Goal: Information Seeking & Learning: Learn about a topic

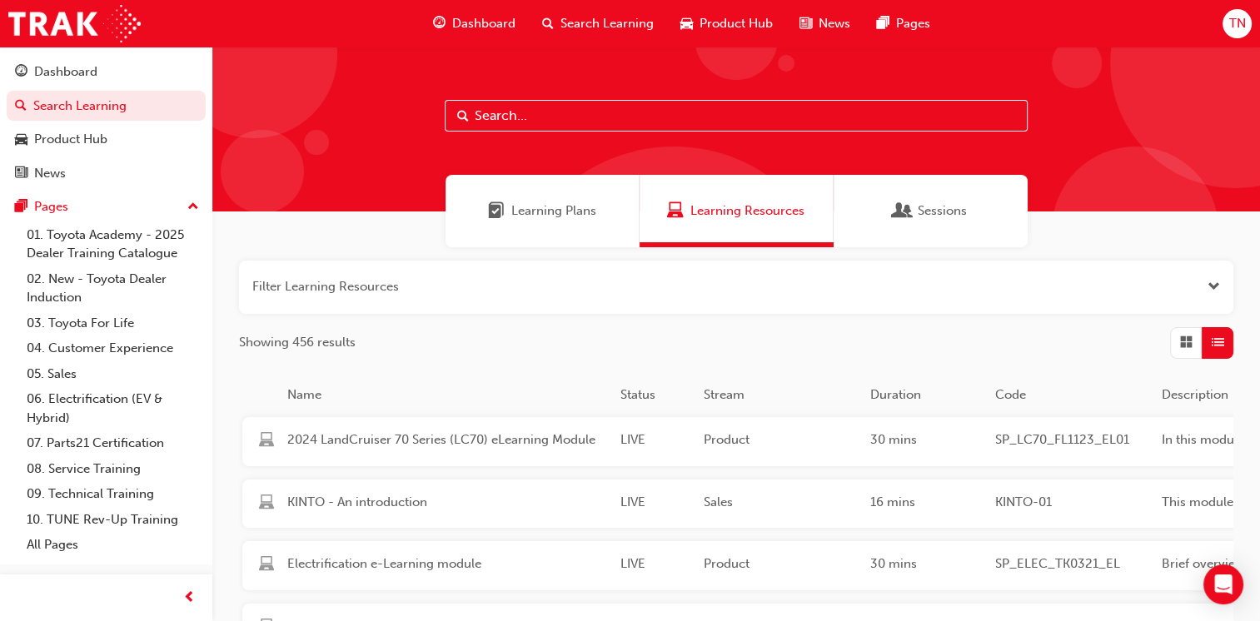
click at [950, 348] on span "List" at bounding box center [1217, 342] width 12 height 19
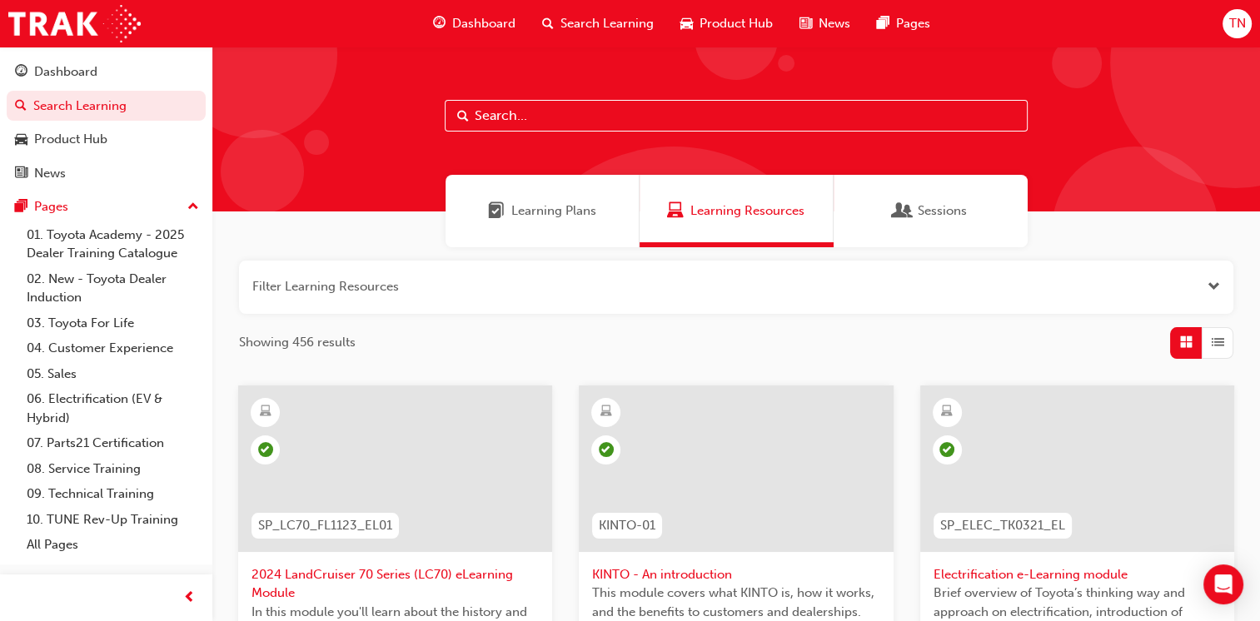
click at [950, 348] on span "List" at bounding box center [1217, 342] width 12 height 19
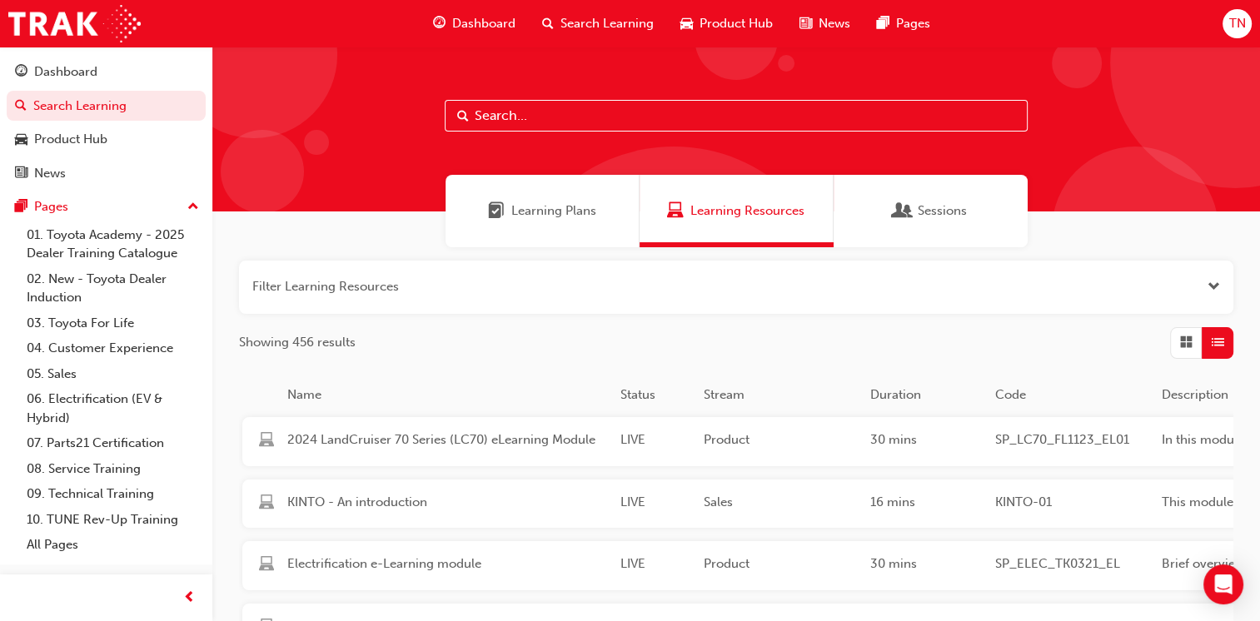
click at [950, 348] on span "List" at bounding box center [1217, 342] width 12 height 19
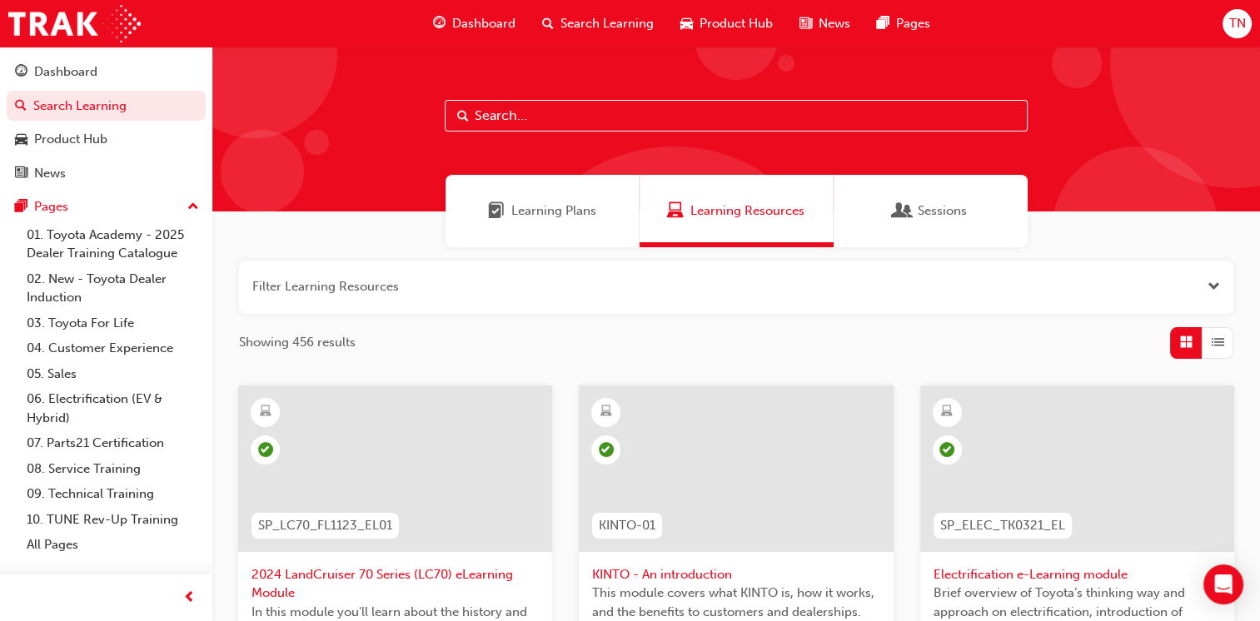
click at [937, 216] on span "Sessions" at bounding box center [941, 210] width 49 height 19
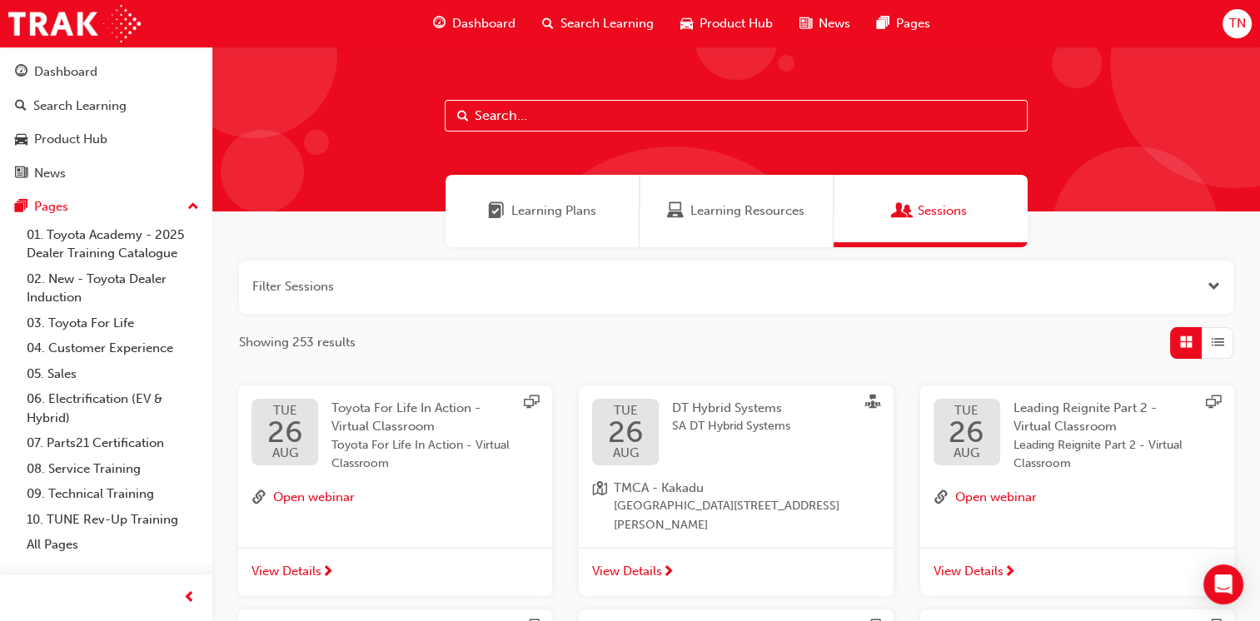
click at [572, 204] on span "Learning Plans" at bounding box center [553, 210] width 85 height 19
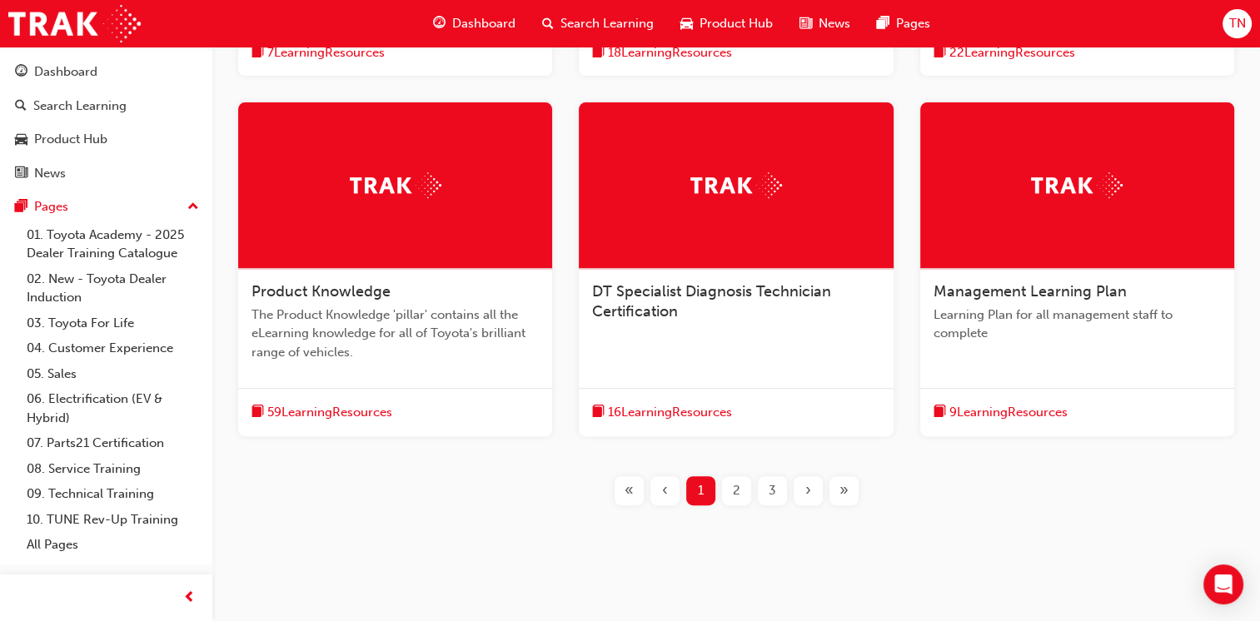
scroll to position [623, 0]
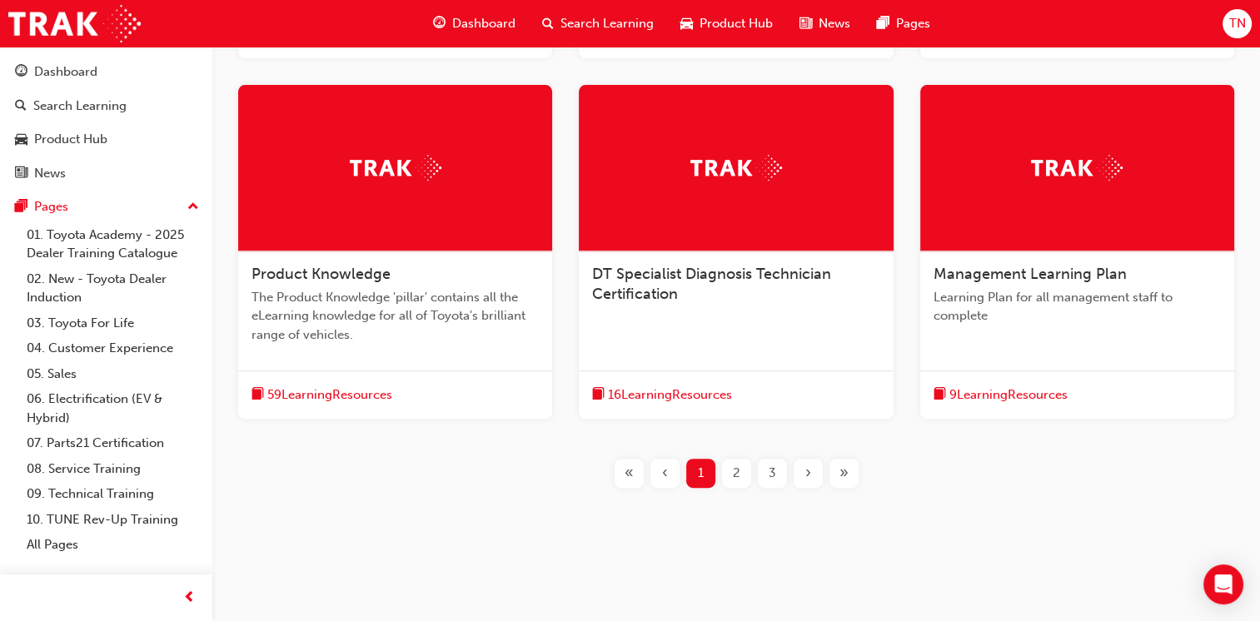
click at [463, 256] on div "Product Knowledge The Product Knowledge 'pillar' contains all the eLearning kno…" at bounding box center [395, 310] width 314 height 119
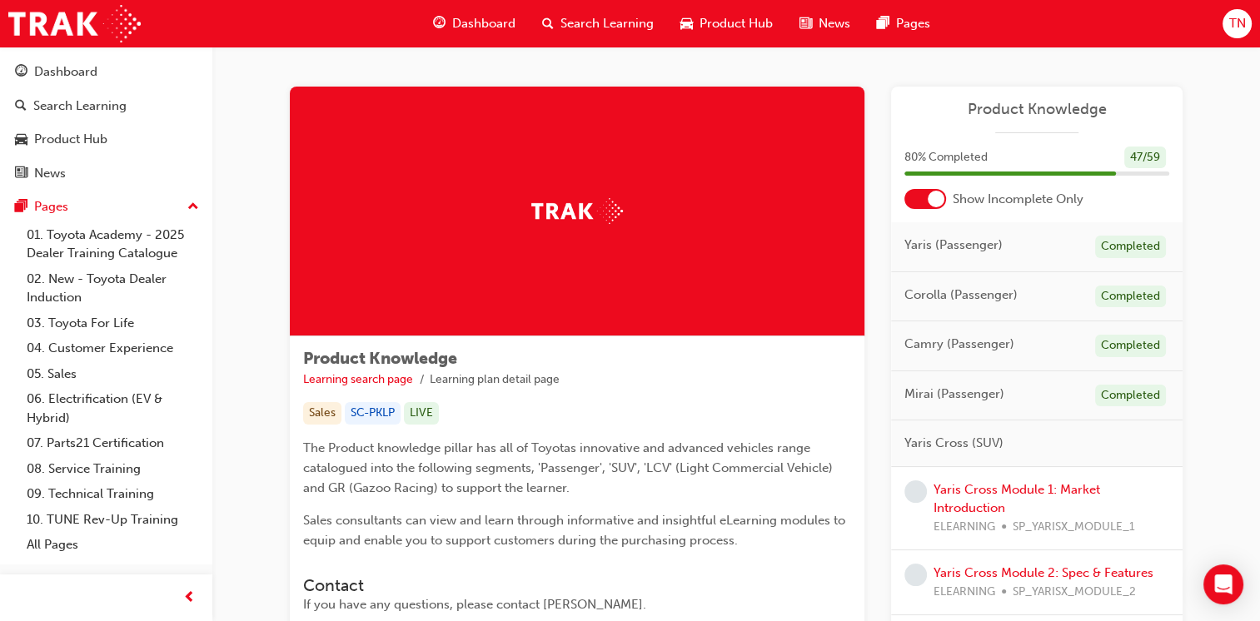
click at [950, 19] on span "TN" at bounding box center [1236, 23] width 17 height 19
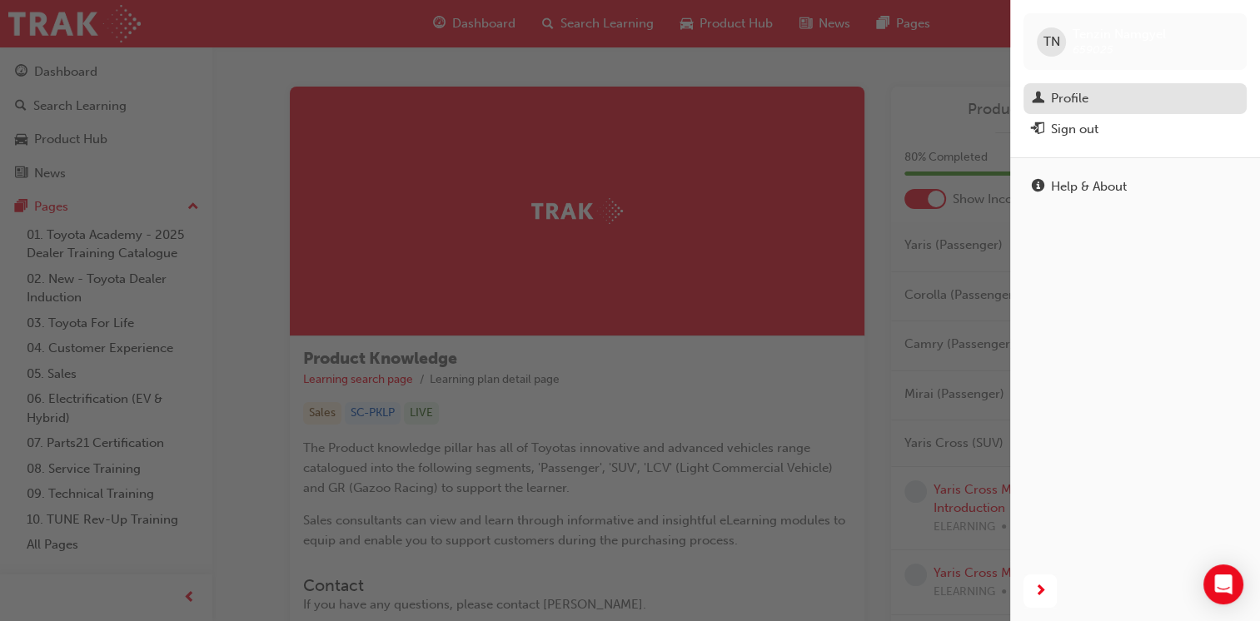
click at [950, 105] on div "Profile" at bounding box center [1069, 98] width 37 height 19
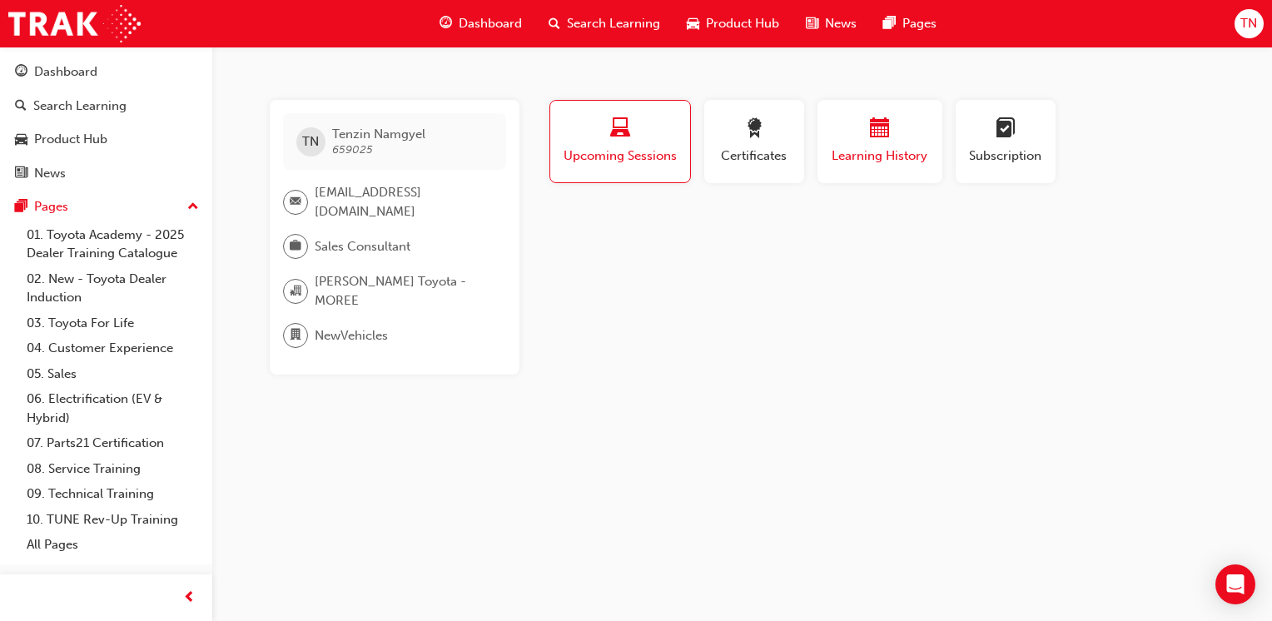
click at [884, 145] on div "Learning History" at bounding box center [880, 141] width 100 height 47
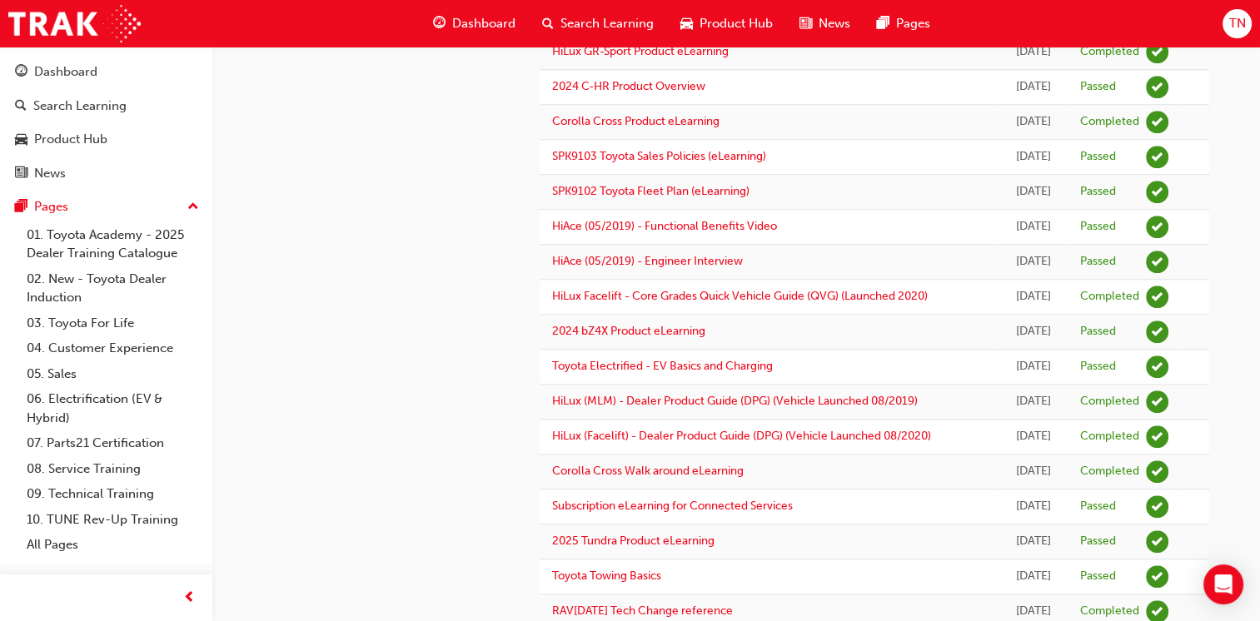
scroll to position [1425, 0]
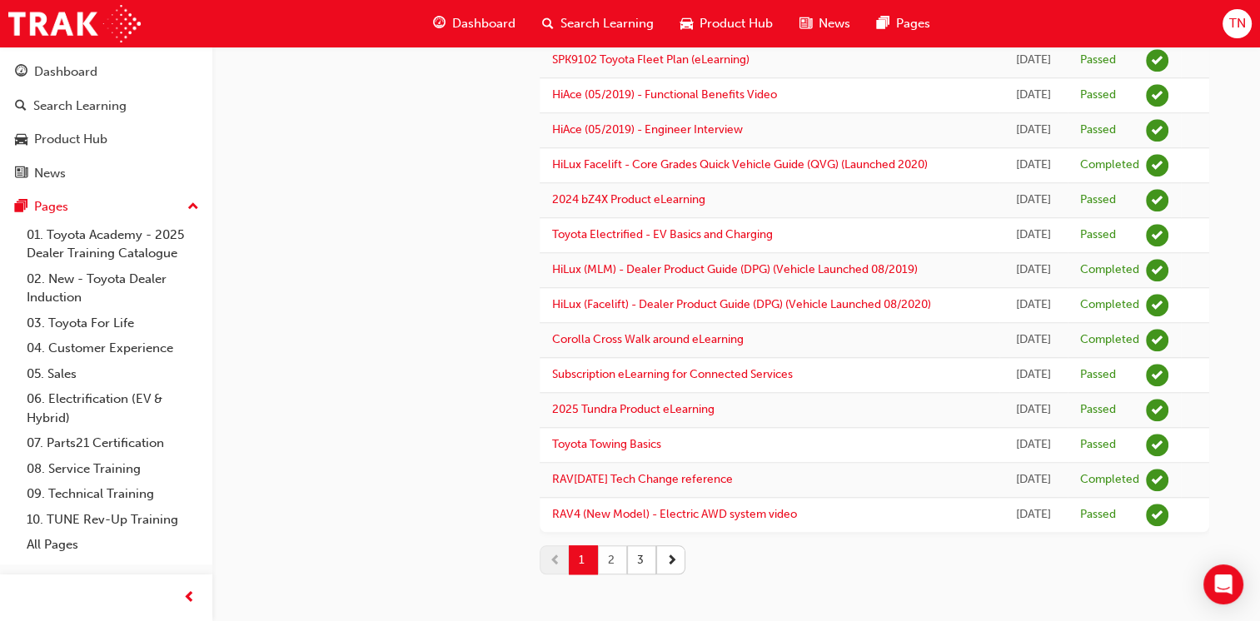
click at [608, 549] on button "2" at bounding box center [612, 559] width 29 height 29
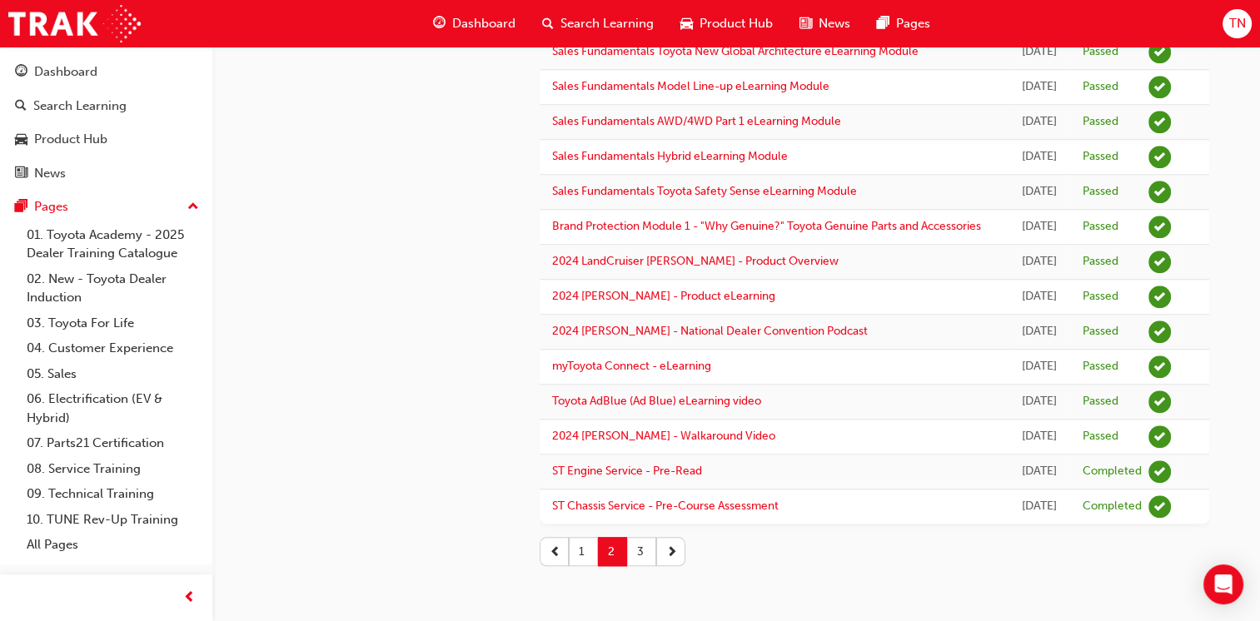
scroll to position [1905, 0]
click at [646, 550] on button "3" at bounding box center [641, 551] width 29 height 29
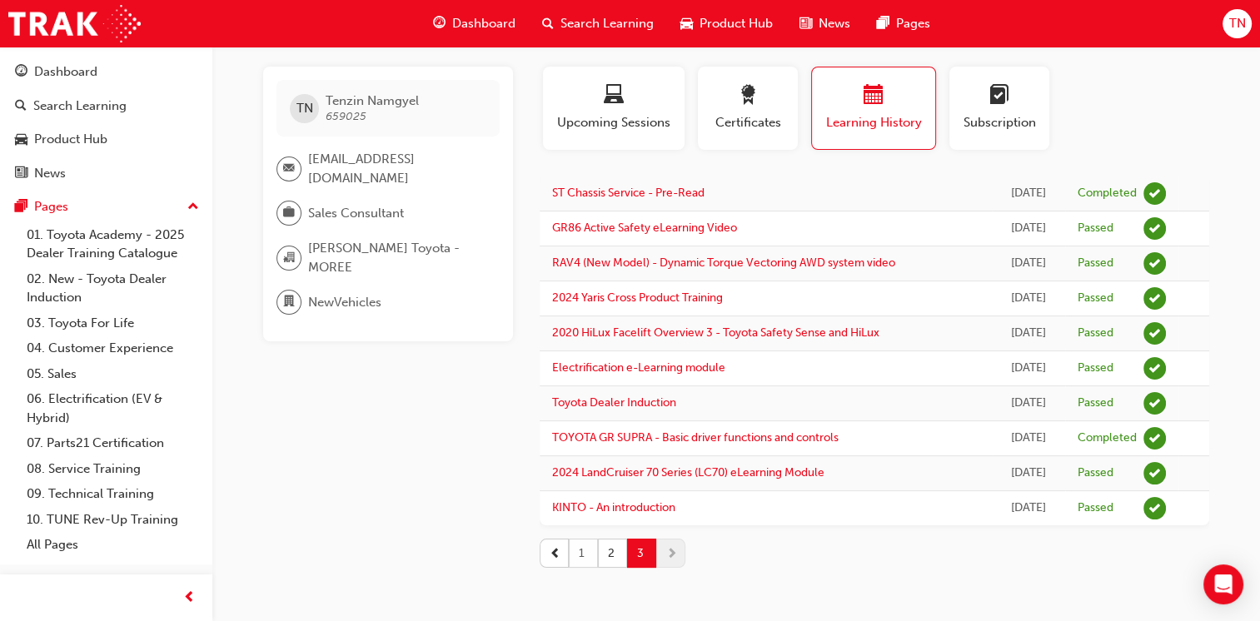
click at [585, 551] on button "1" at bounding box center [583, 553] width 29 height 29
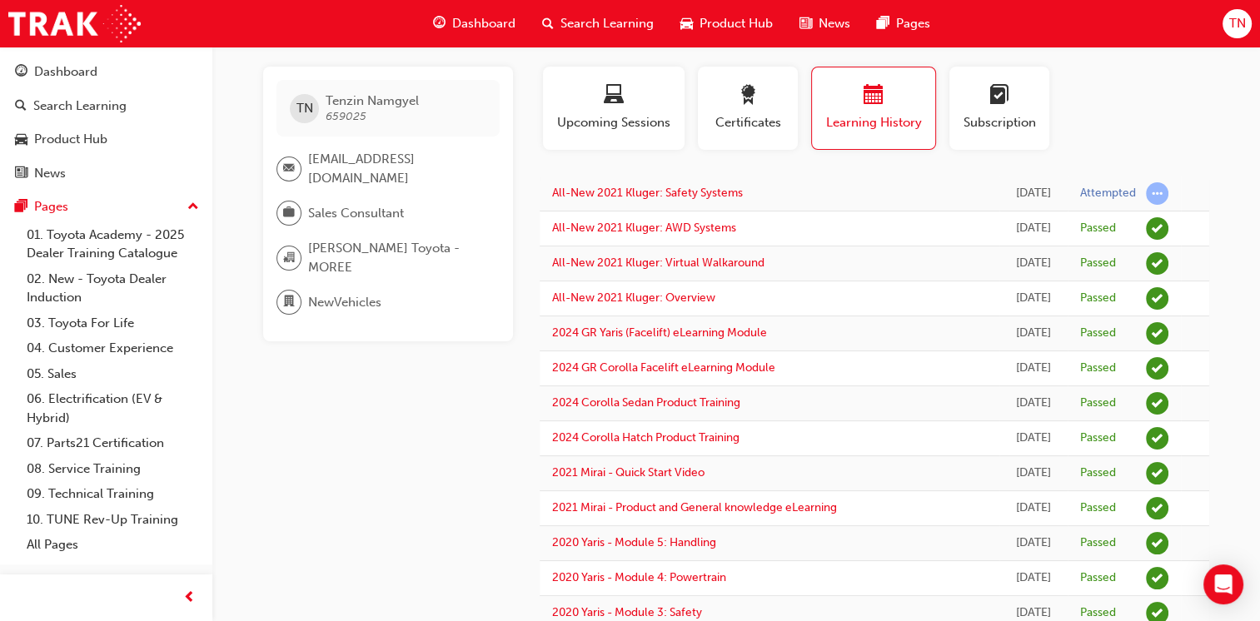
scroll to position [0, 0]
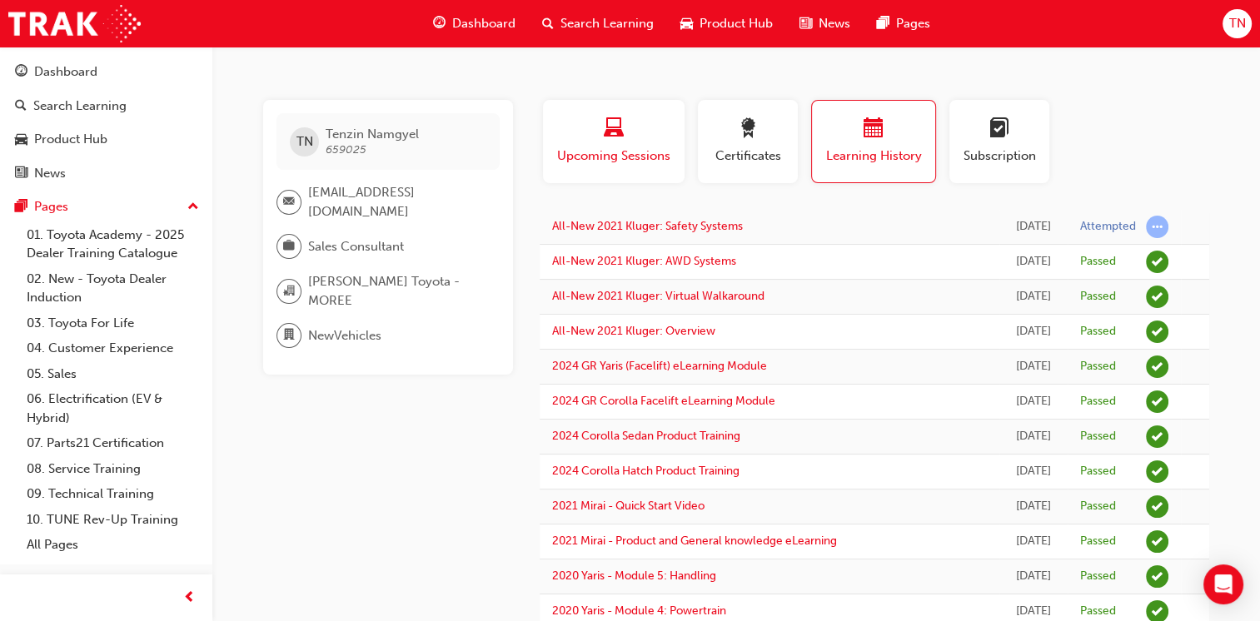
click at [641, 154] on span "Upcoming Sessions" at bounding box center [613, 156] width 117 height 19
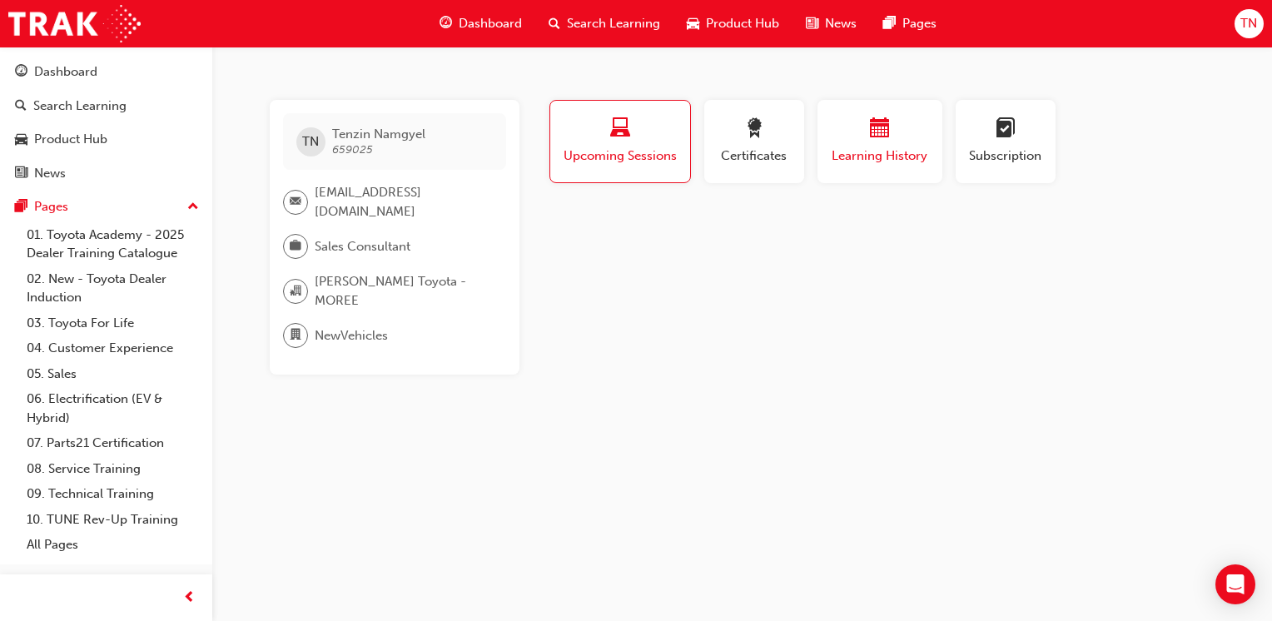
click at [858, 134] on div "button" at bounding box center [880, 131] width 100 height 26
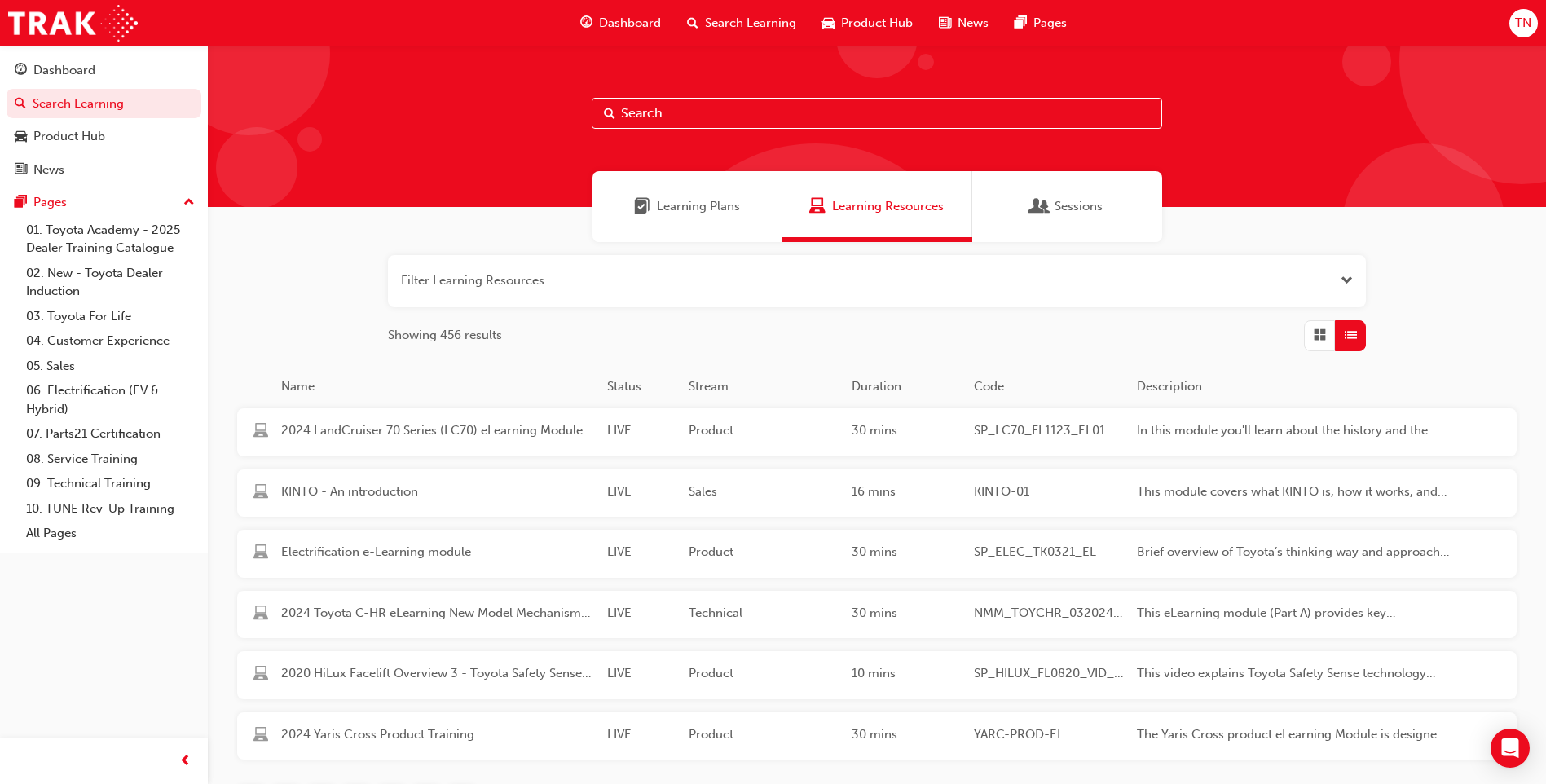
click at [917, 207] on div "Sessions" at bounding box center [1067, 207] width 190 height 70
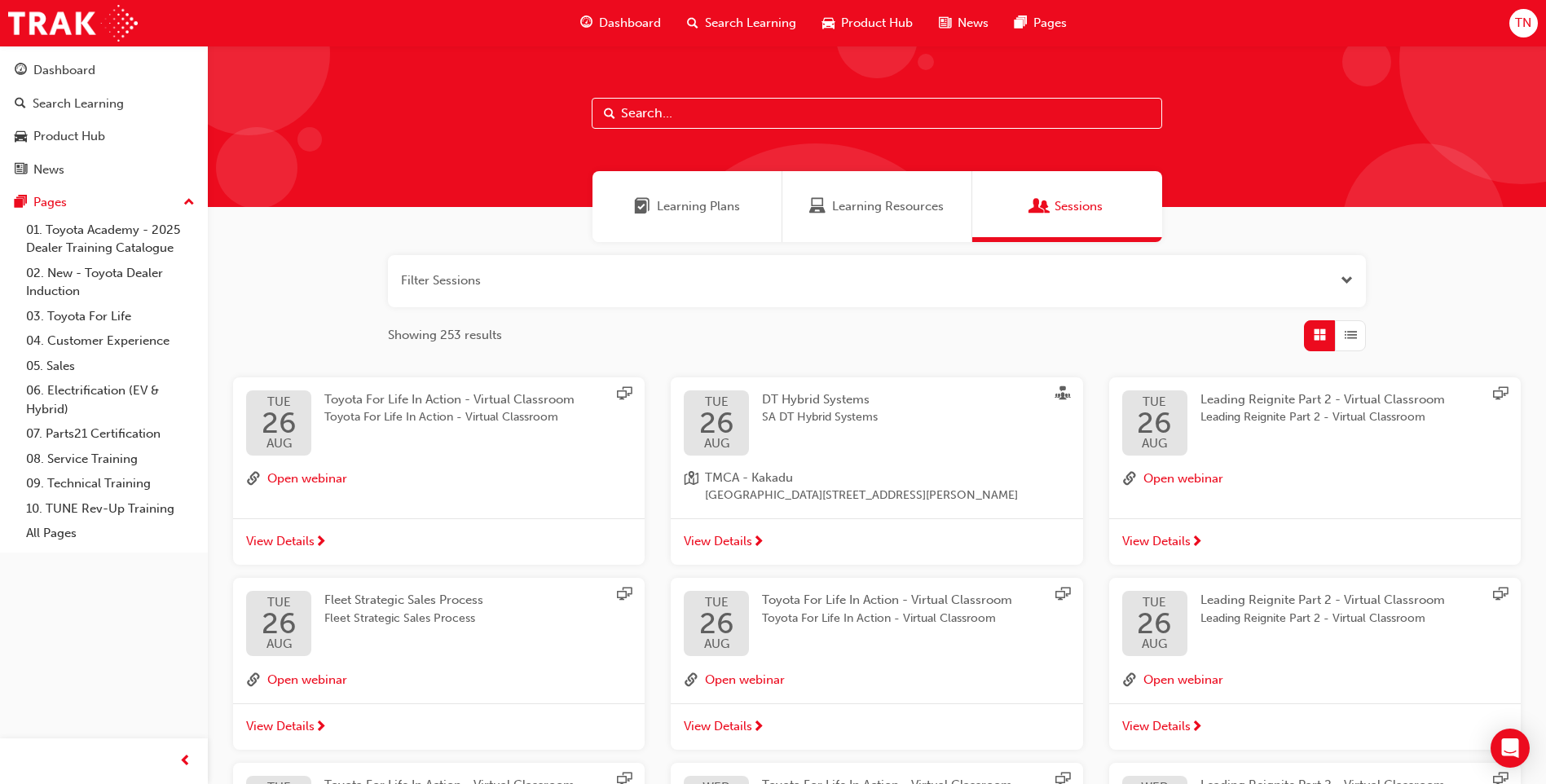
click at [679, 192] on div "Learning Plans" at bounding box center [687, 207] width 190 height 70
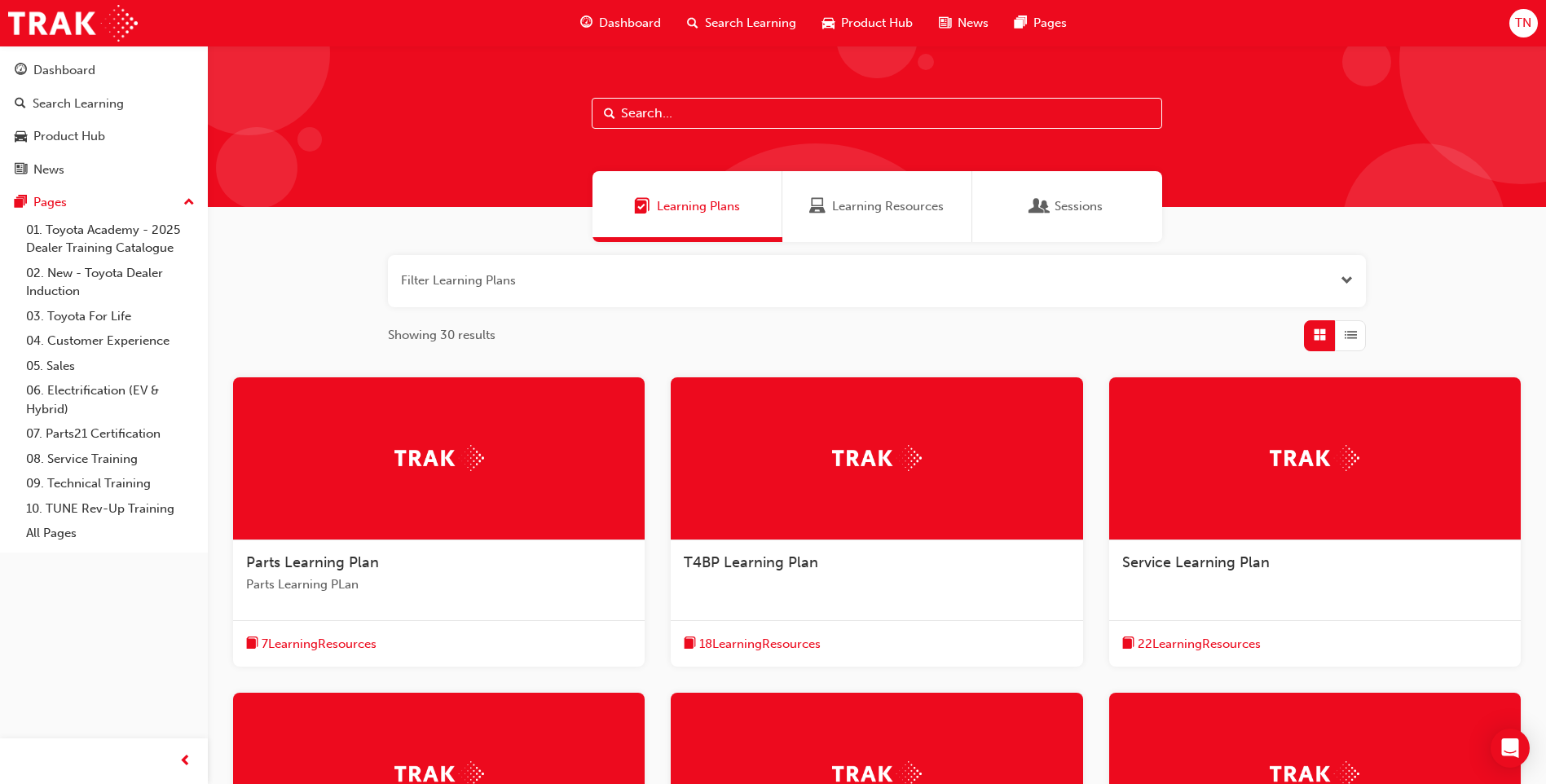
click at [917, 17] on span "TN" at bounding box center [1523, 23] width 17 height 19
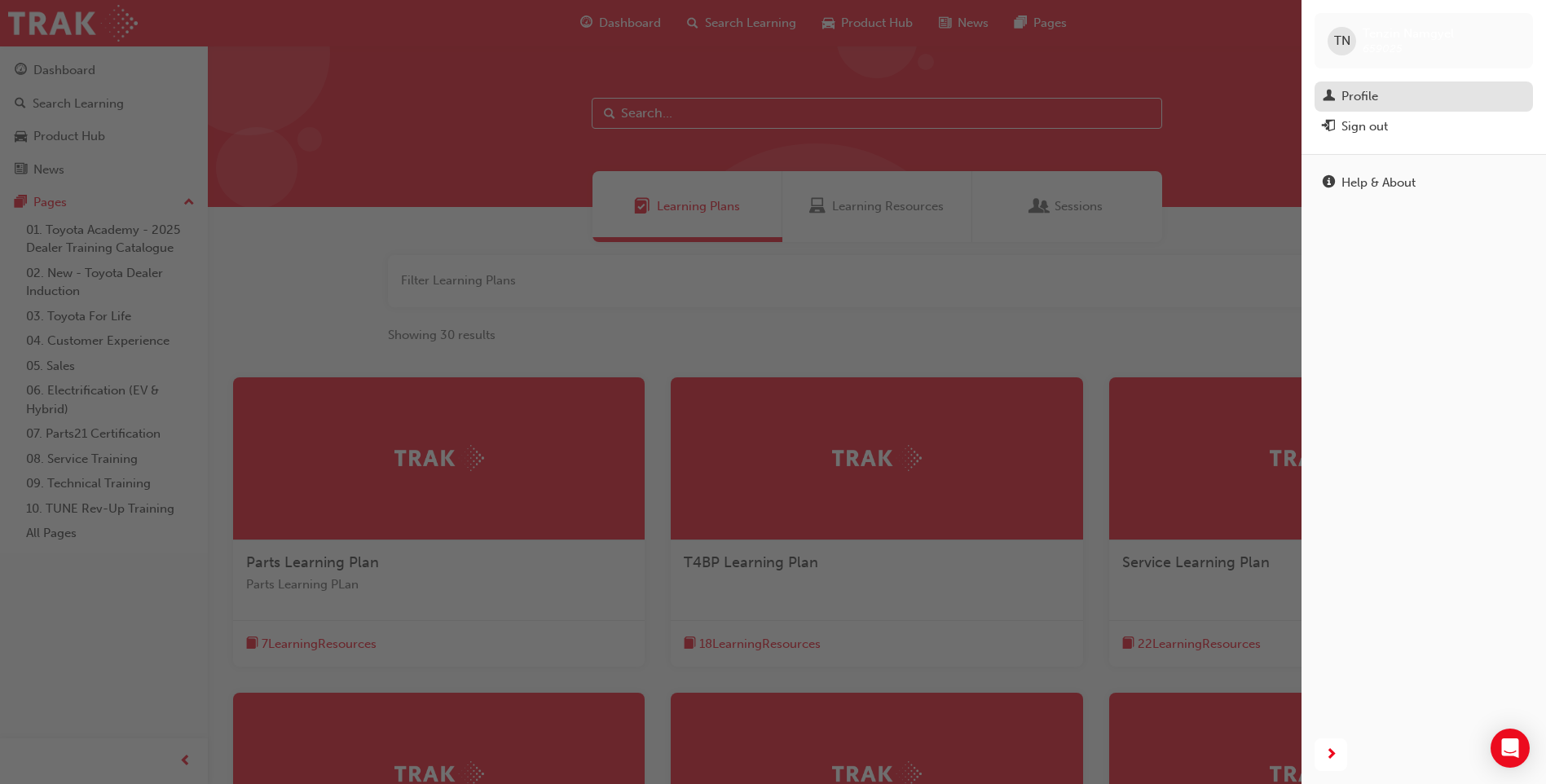
click at [917, 92] on div "Profile" at bounding box center [1359, 96] width 36 height 19
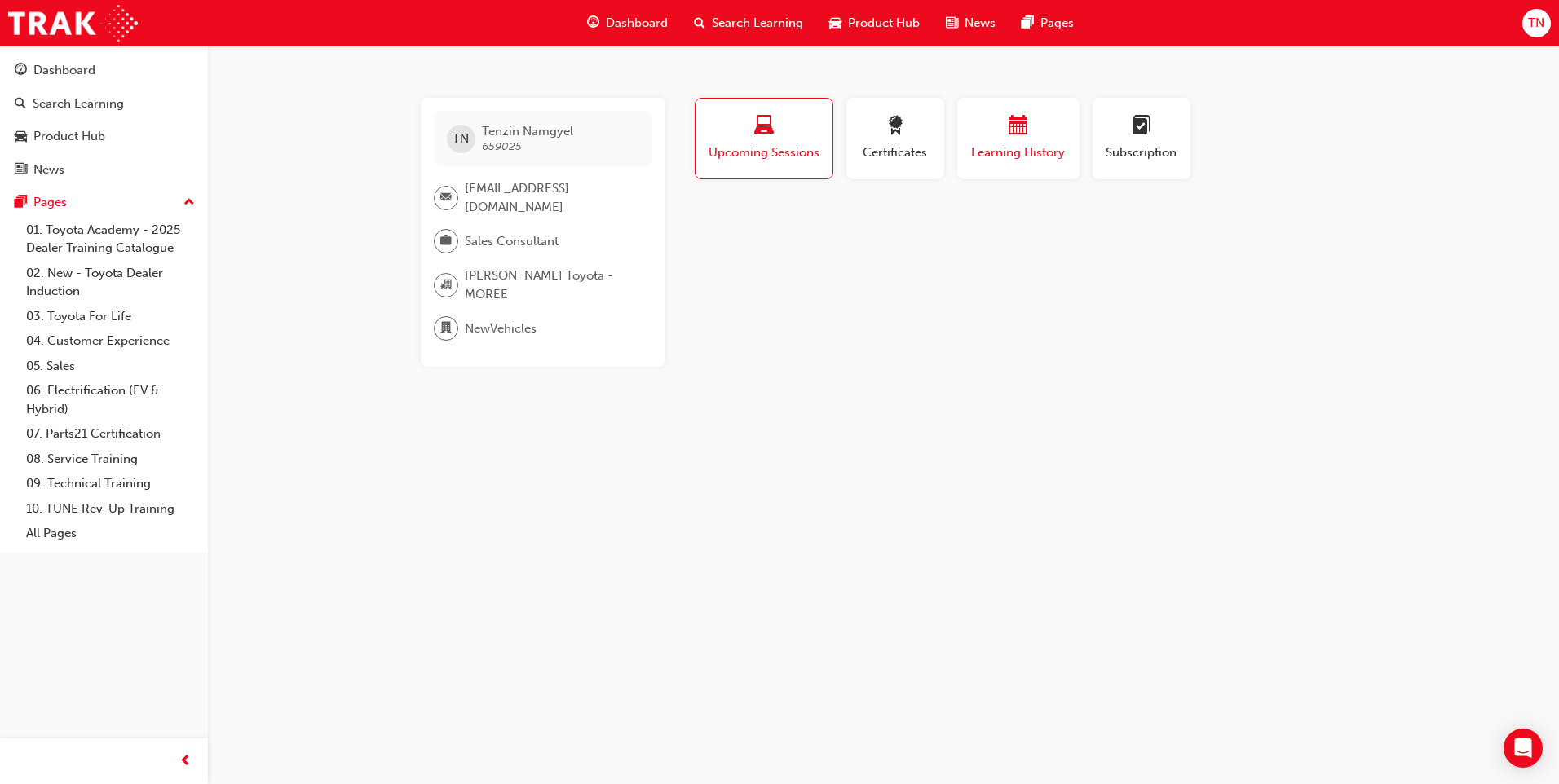
click at [918, 146] on span "Learning History" at bounding box center [1018, 153] width 98 height 19
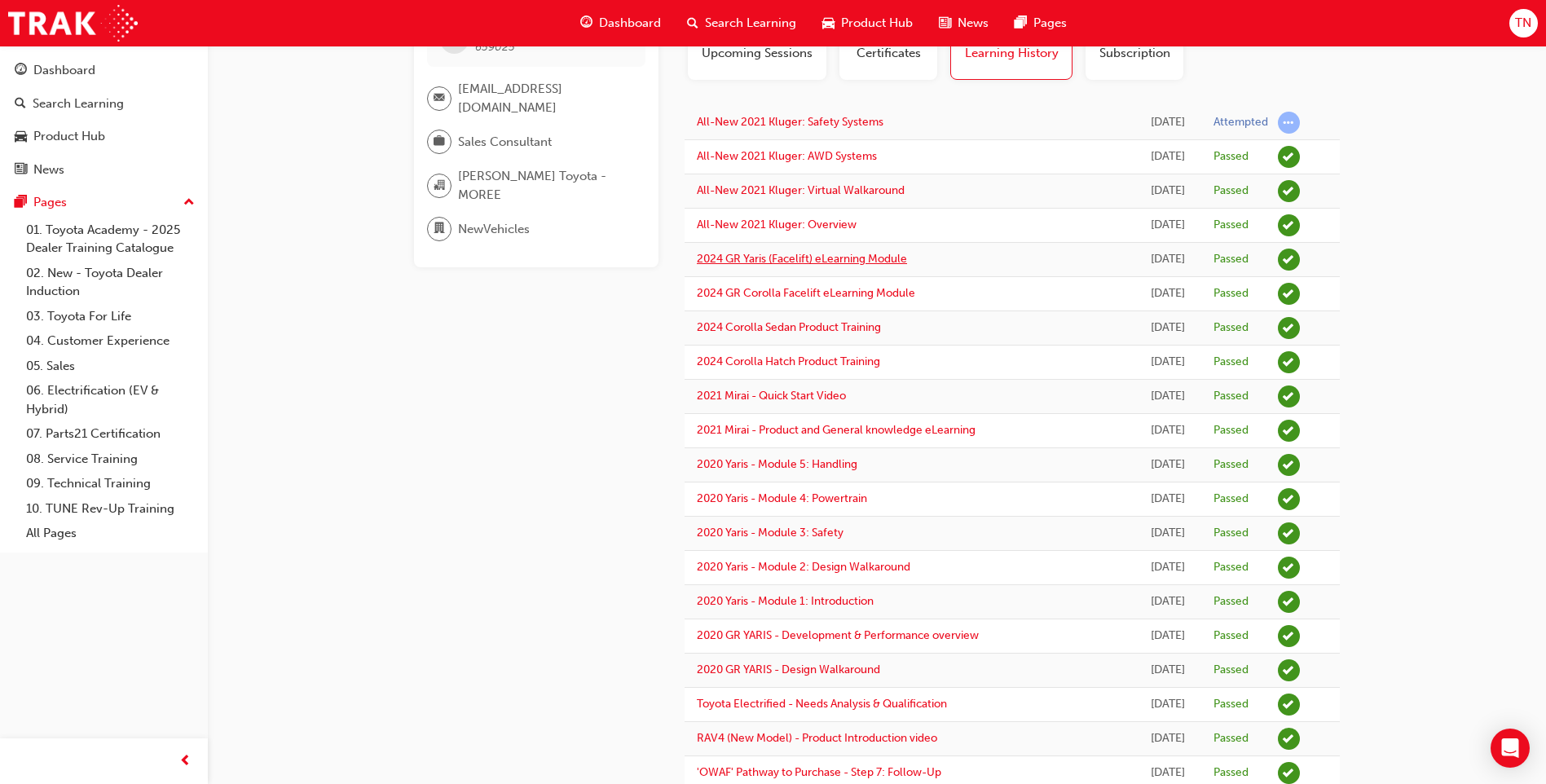
scroll to position [81, 0]
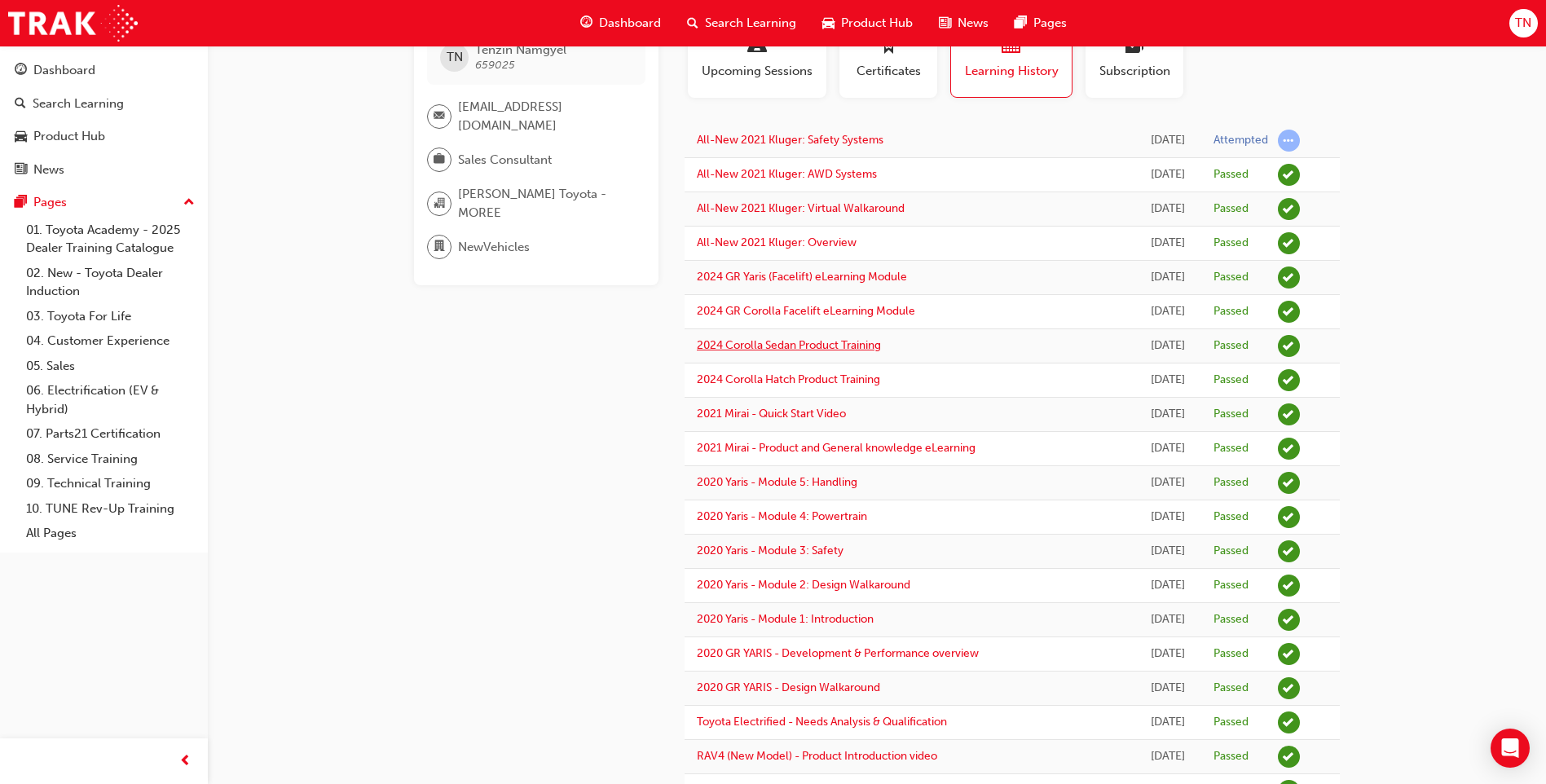
drag, startPoint x: 683, startPoint y: 122, endPoint x: 781, endPoint y: 344, distance: 242.7
drag, startPoint x: 781, startPoint y: 344, endPoint x: 602, endPoint y: 387, distance: 184.1
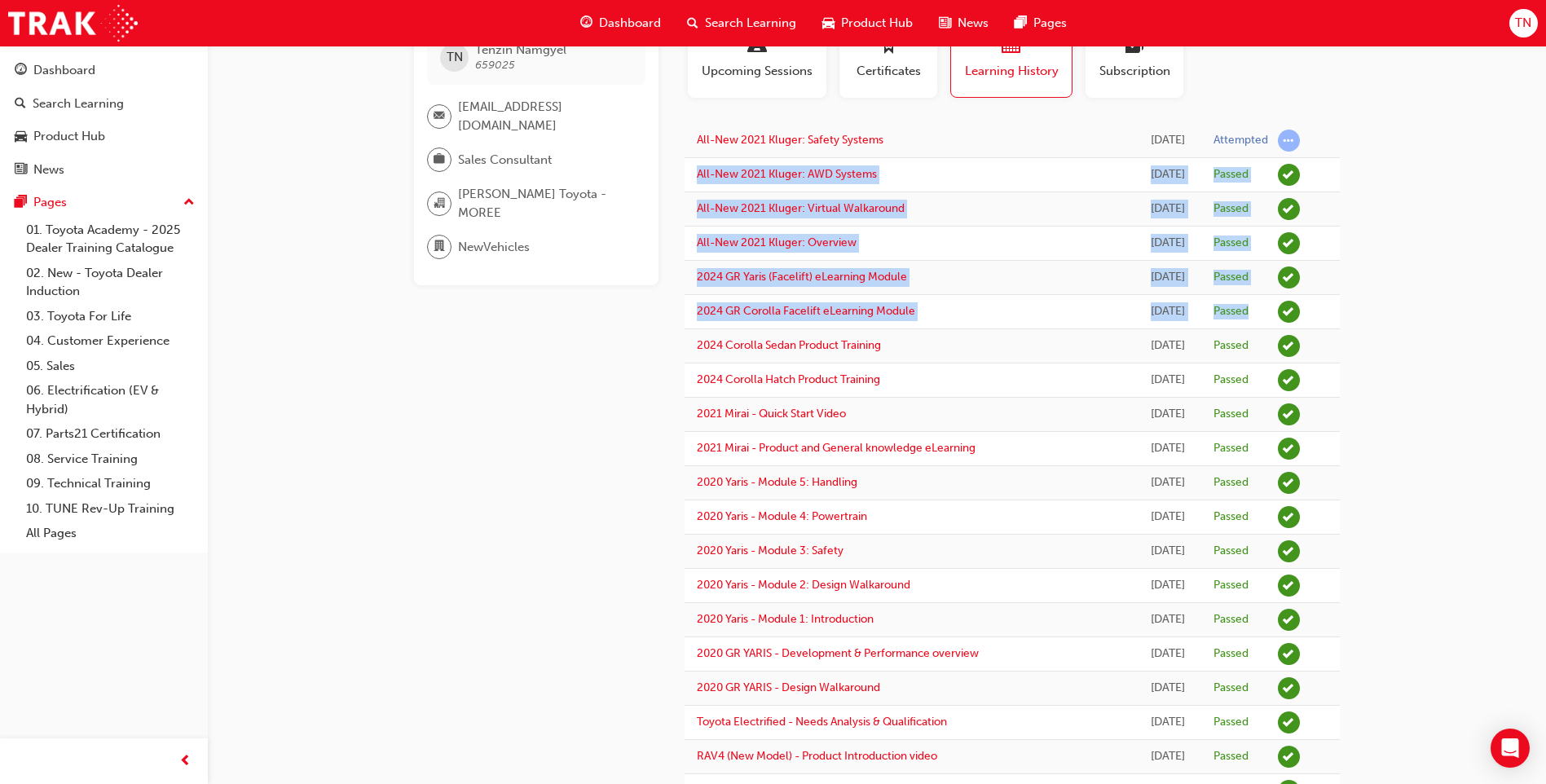
drag, startPoint x: 1332, startPoint y: 128, endPoint x: 1287, endPoint y: 303, distance: 180.7
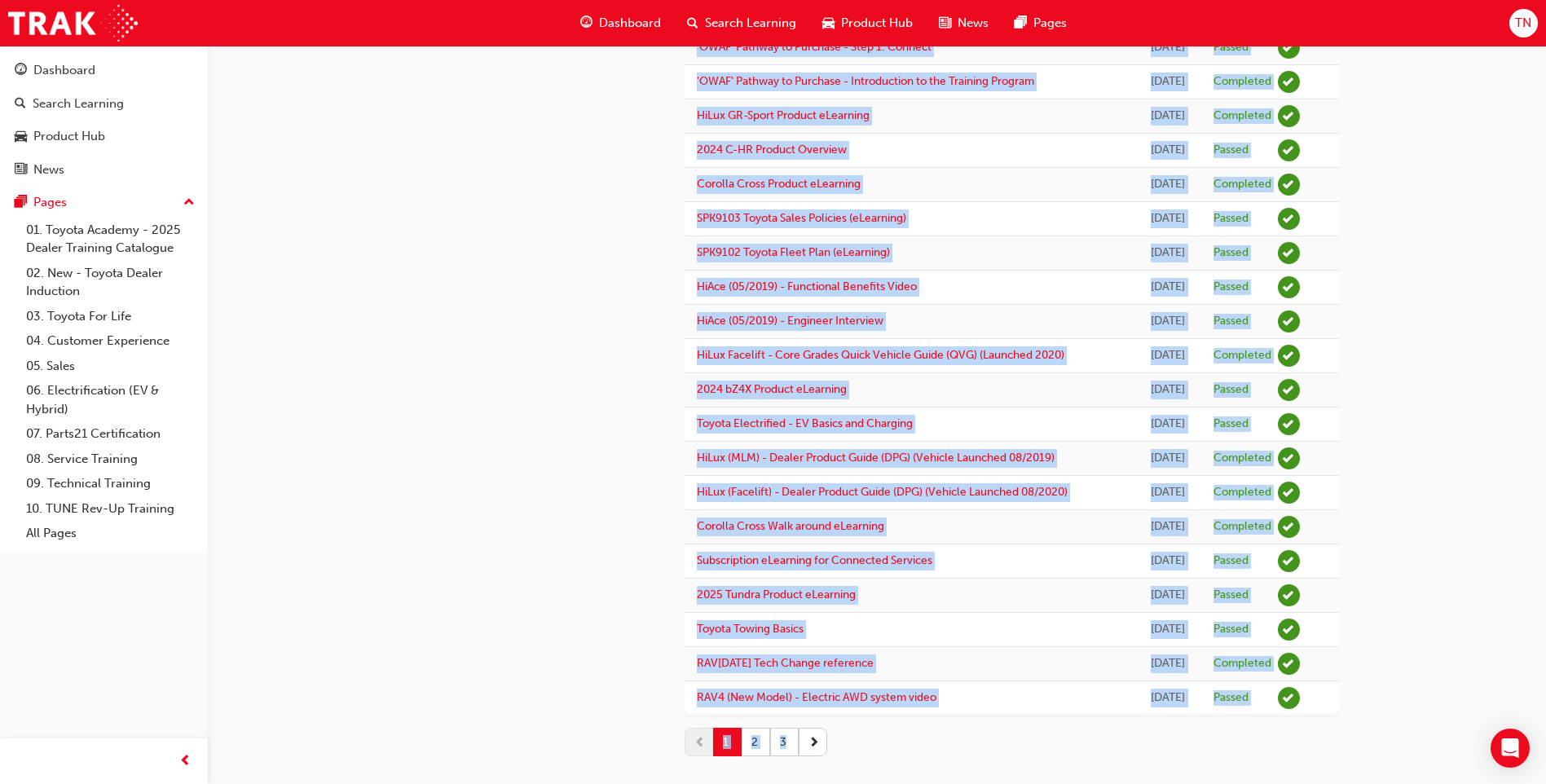
scroll to position [1227, 0]
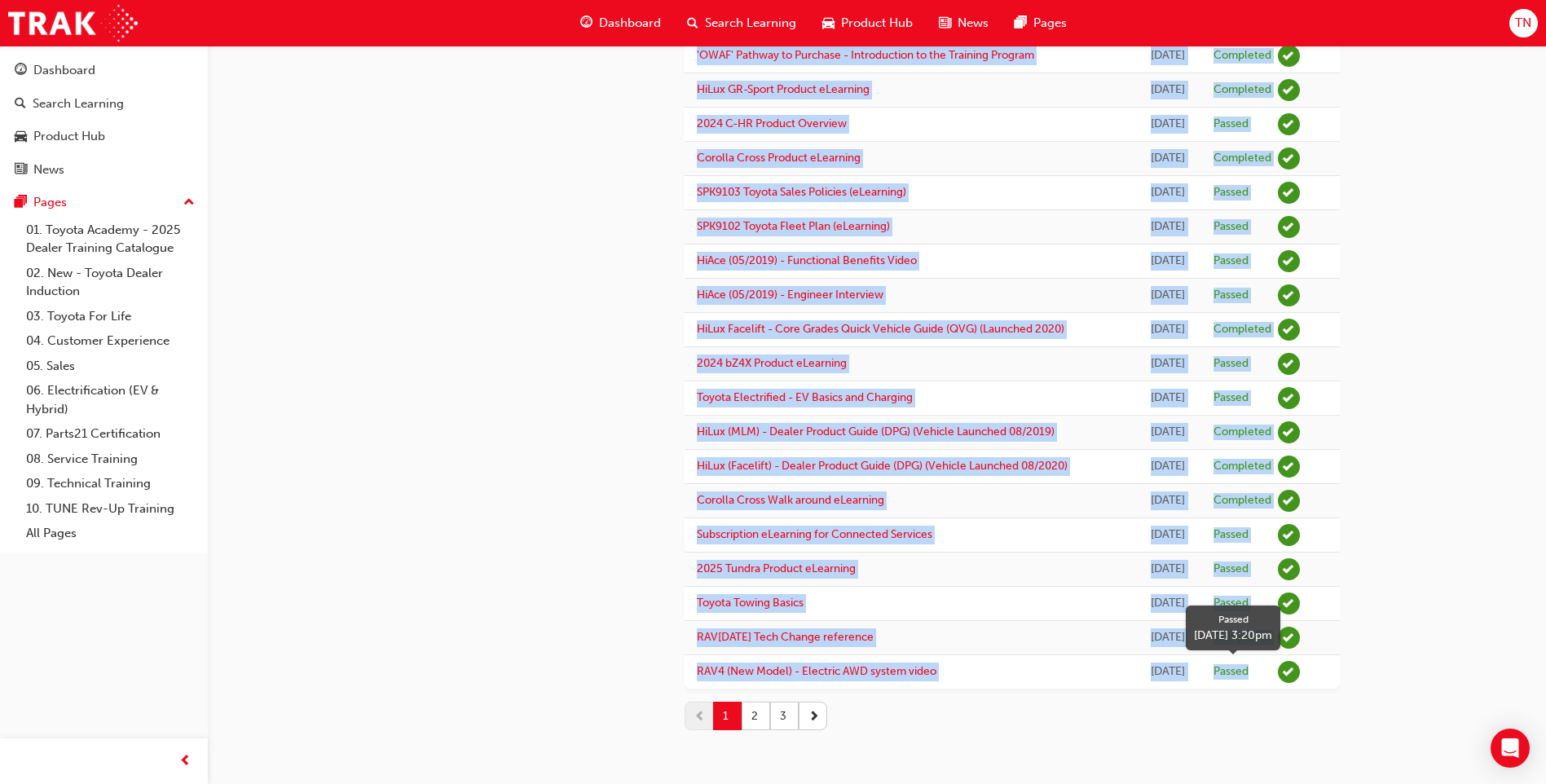
drag, startPoint x: 1287, startPoint y: 303, endPoint x: 1261, endPoint y: 665, distance: 362.9
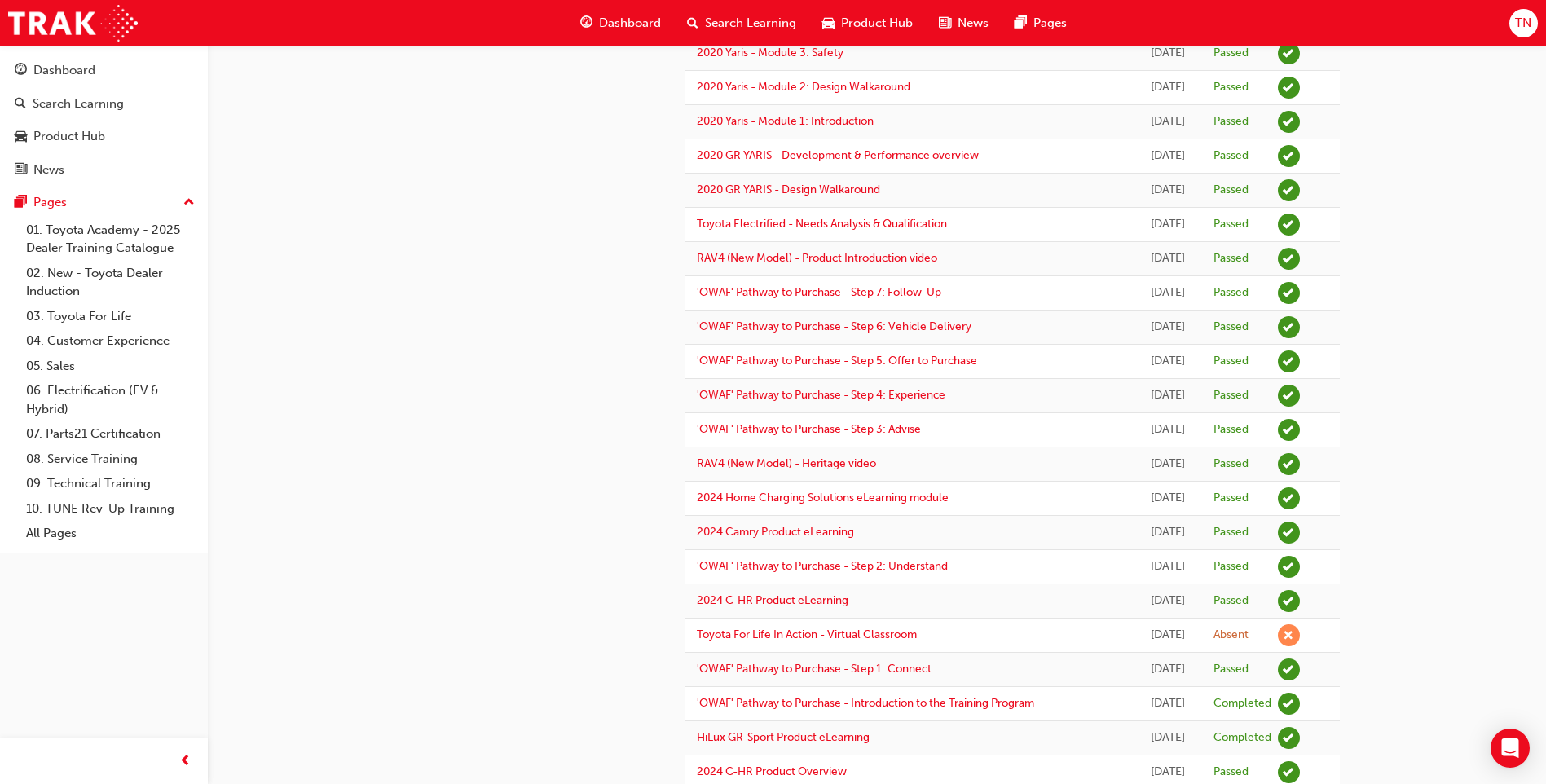
scroll to position [715, 0]
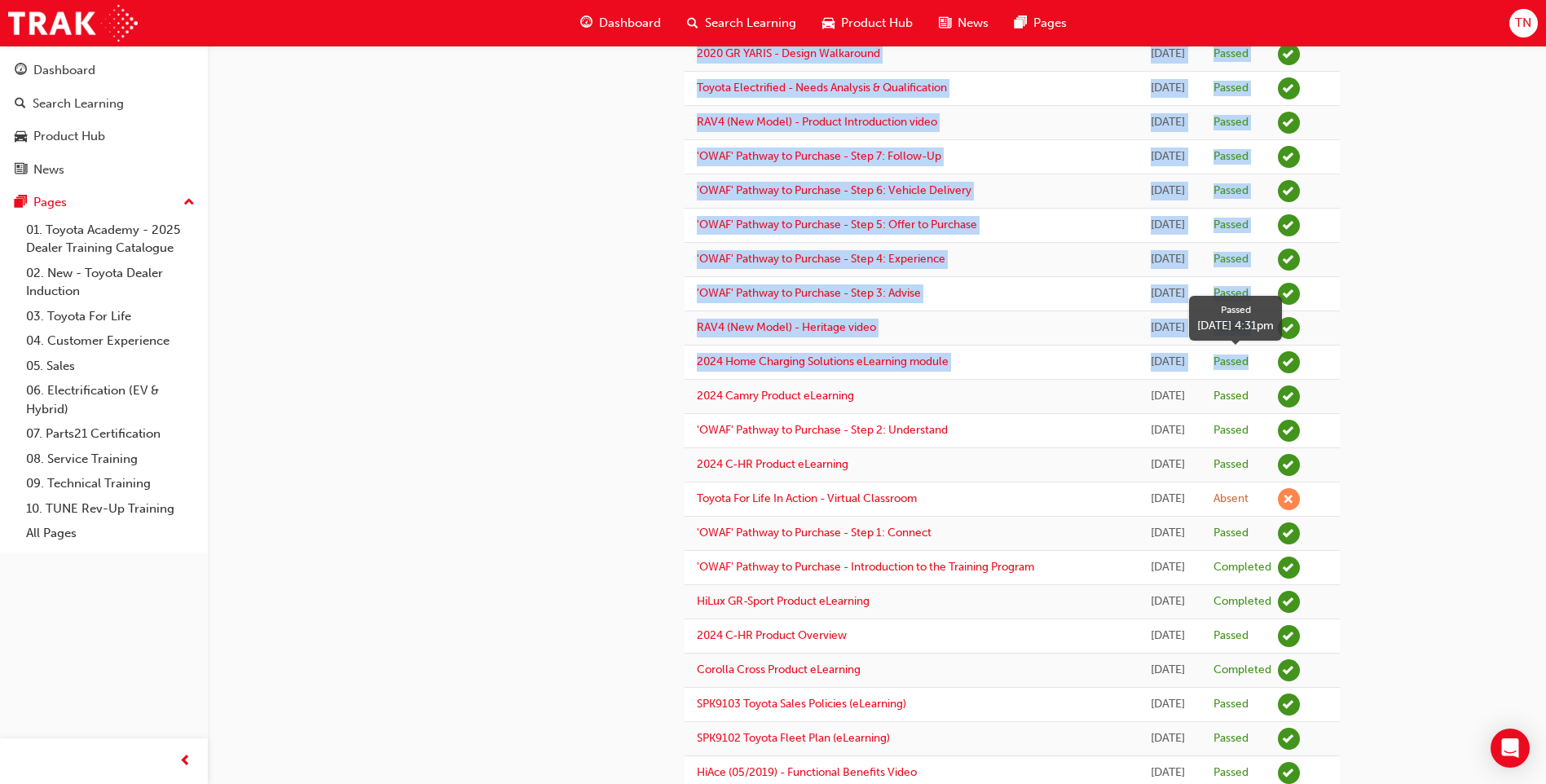
drag, startPoint x: 694, startPoint y: 130, endPoint x: 1254, endPoint y: 353, distance: 602.8
click at [917, 353] on tbody "All-New 2021 Kluger: Safety Systems 3 days ago Attempted All-New 2021 Kluger: A…" at bounding box center [1011, 346] width 655 height 1711
copy tbody "All-New 2021 Kluger: Safety Systems 3 days ago Attempted All-New 2021 Kluger: A…"
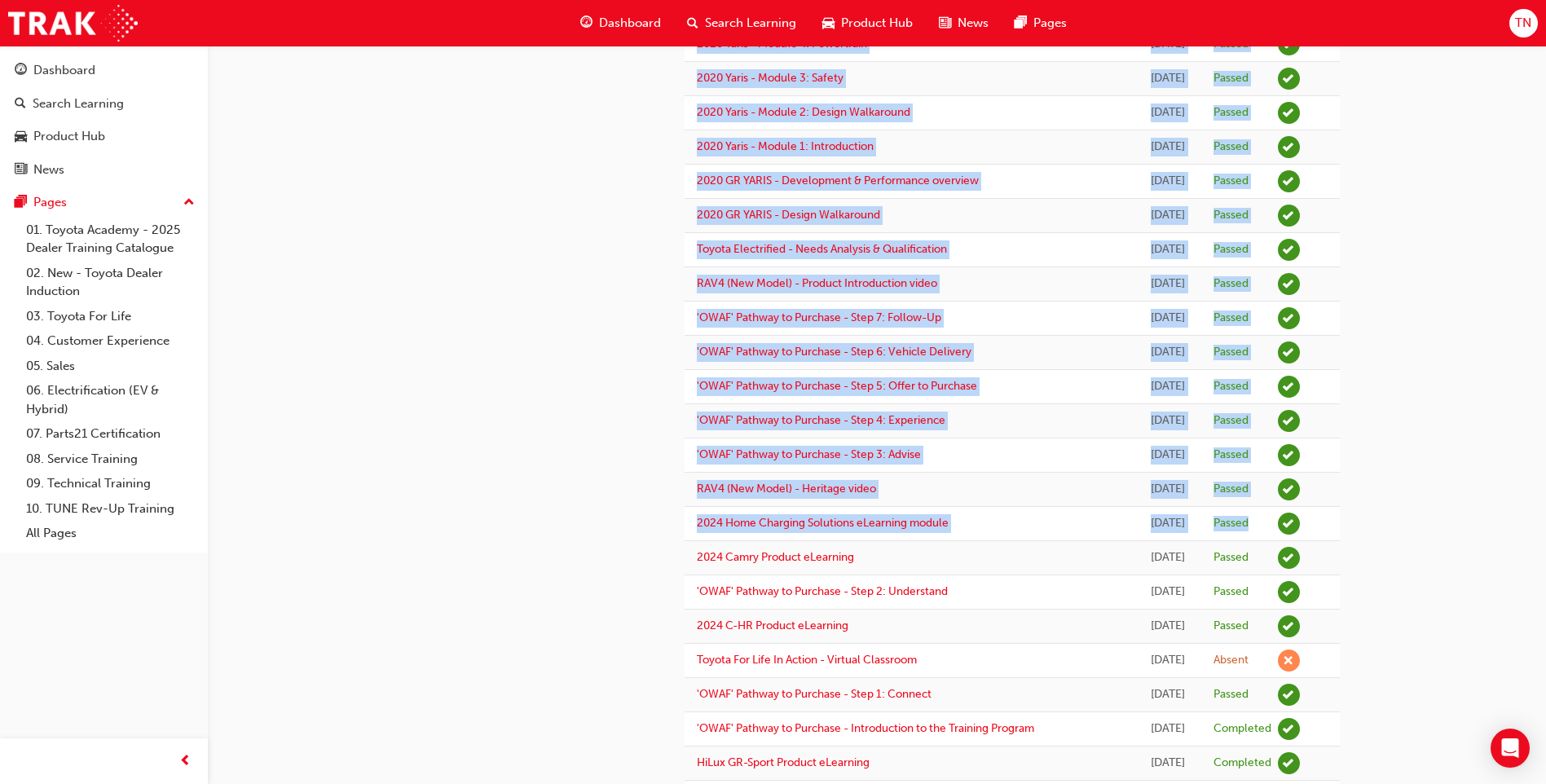
scroll to position [552, 0]
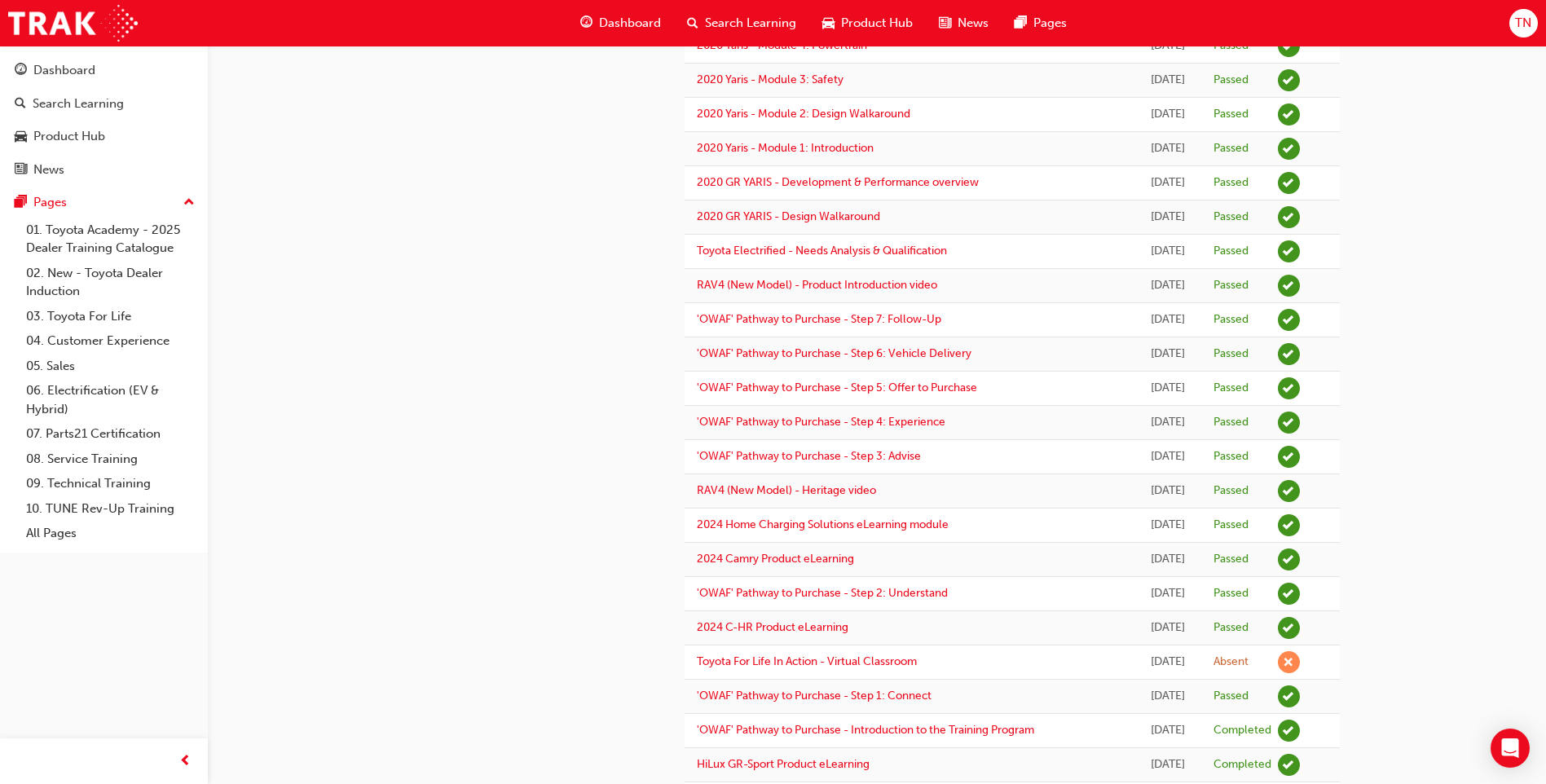
click at [917, 443] on div "TN Tenzin Namgyel 659025 tenzin.namgyel@taitmotors.com.au Sales Consultant Tait…" at bounding box center [773, 453] width 1546 height 2011
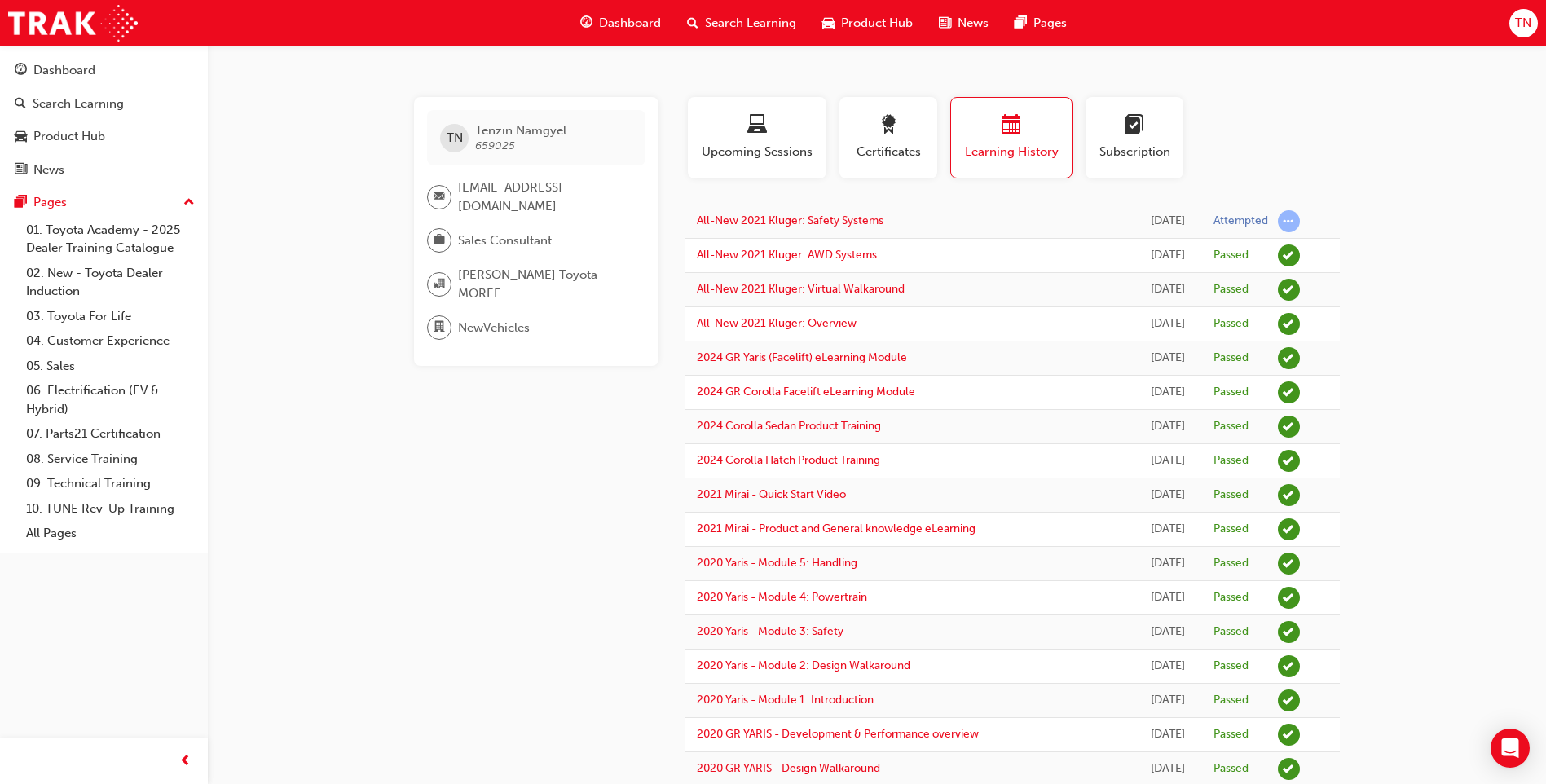
scroll to position [0, 0]
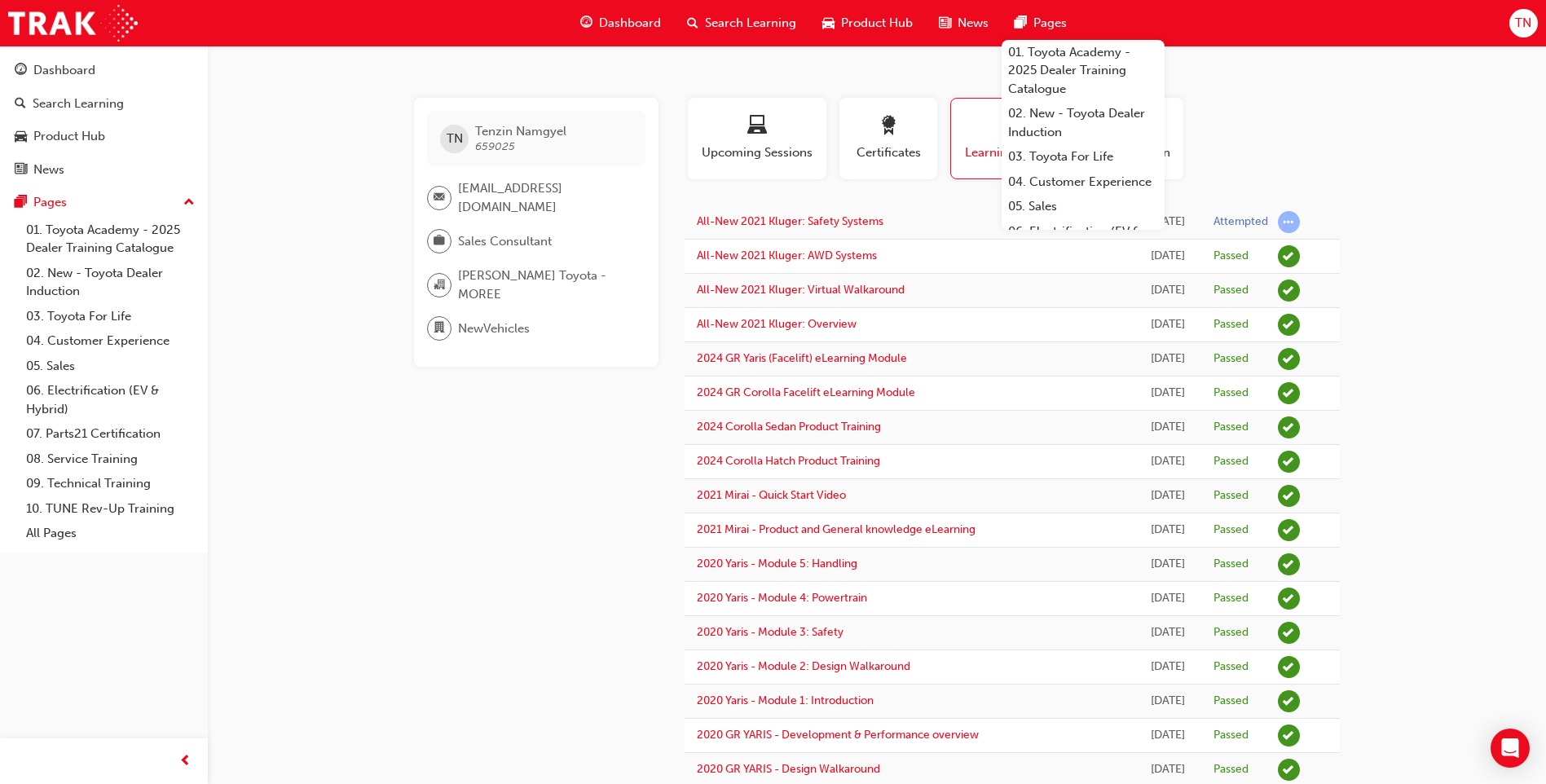
click at [917, 20] on div "Pages" at bounding box center [1041, 23] width 78 height 33
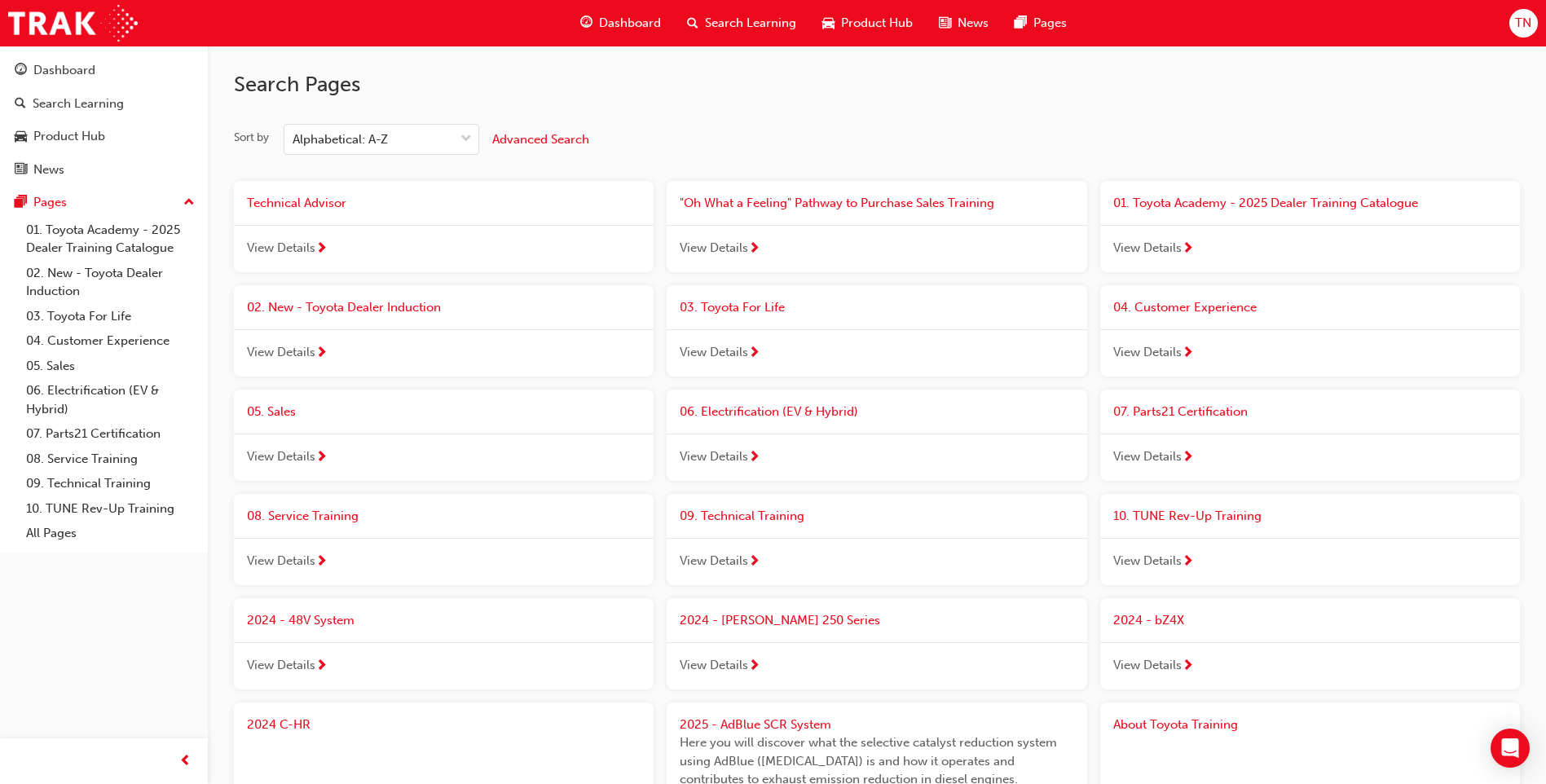
click at [854, 20] on span "Product Hub" at bounding box center [876, 23] width 71 height 19
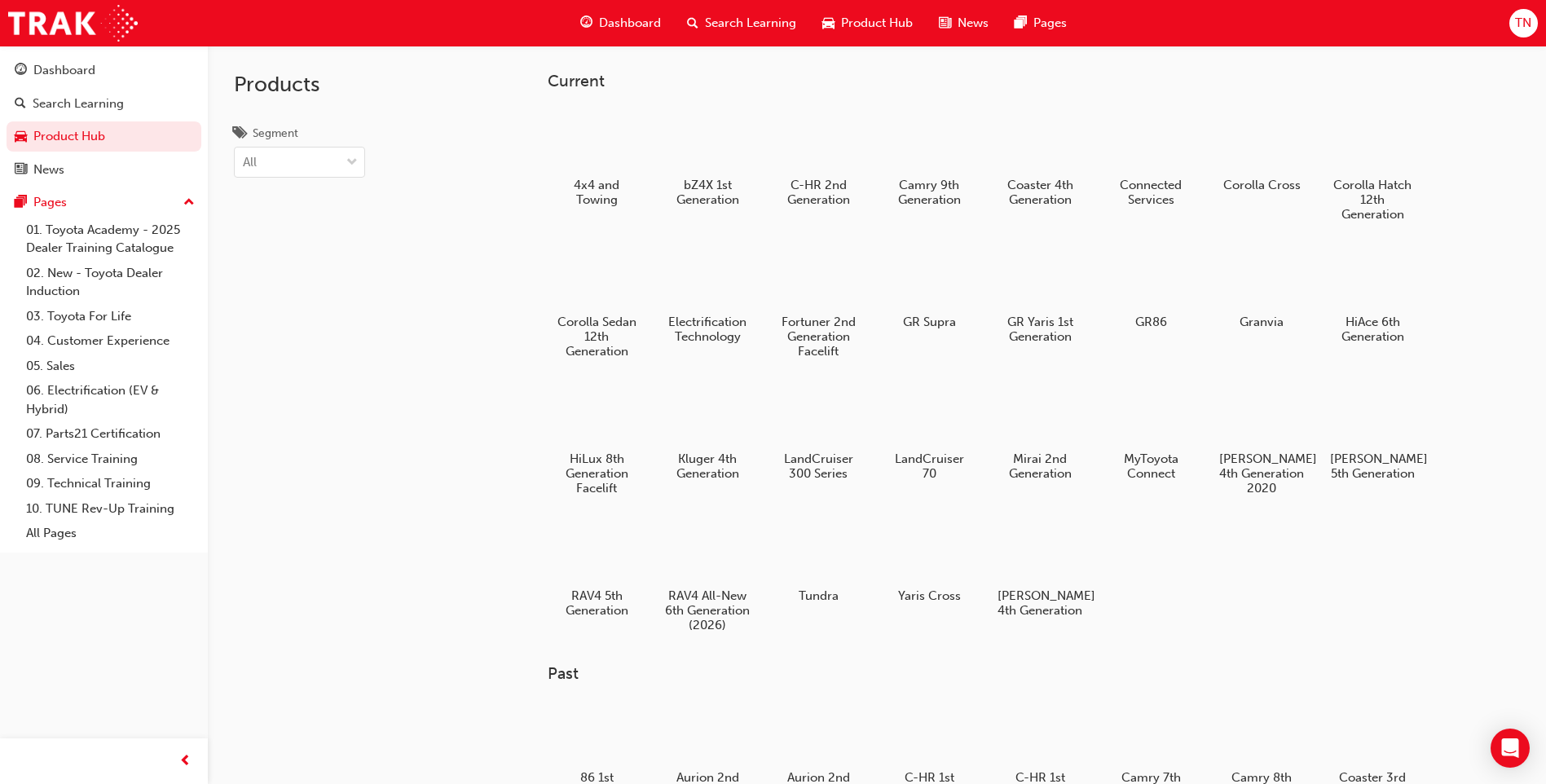
click at [917, 26] on span "TN" at bounding box center [1523, 23] width 17 height 19
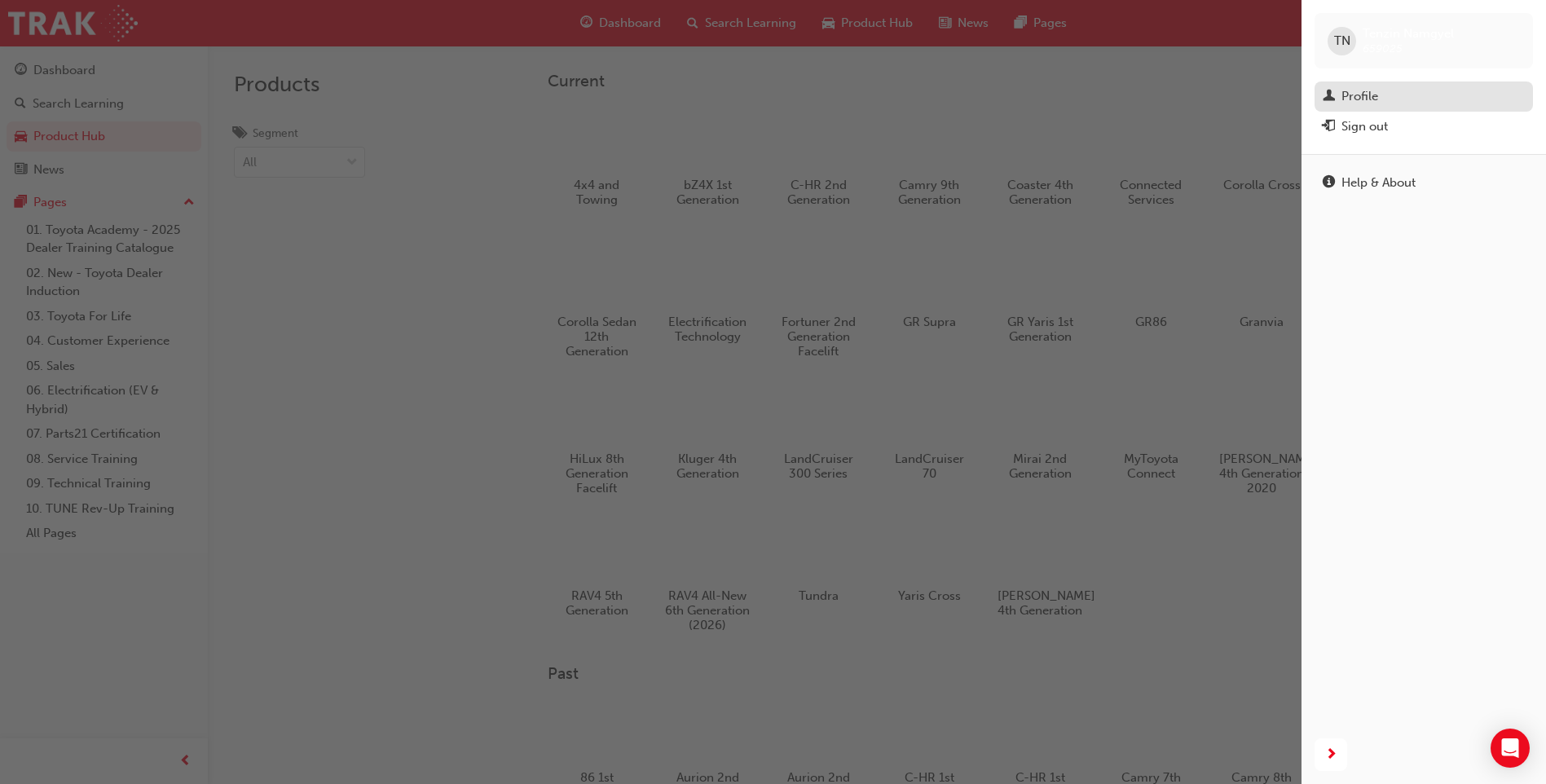
click at [917, 97] on div "Profile" at bounding box center [1359, 96] width 36 height 19
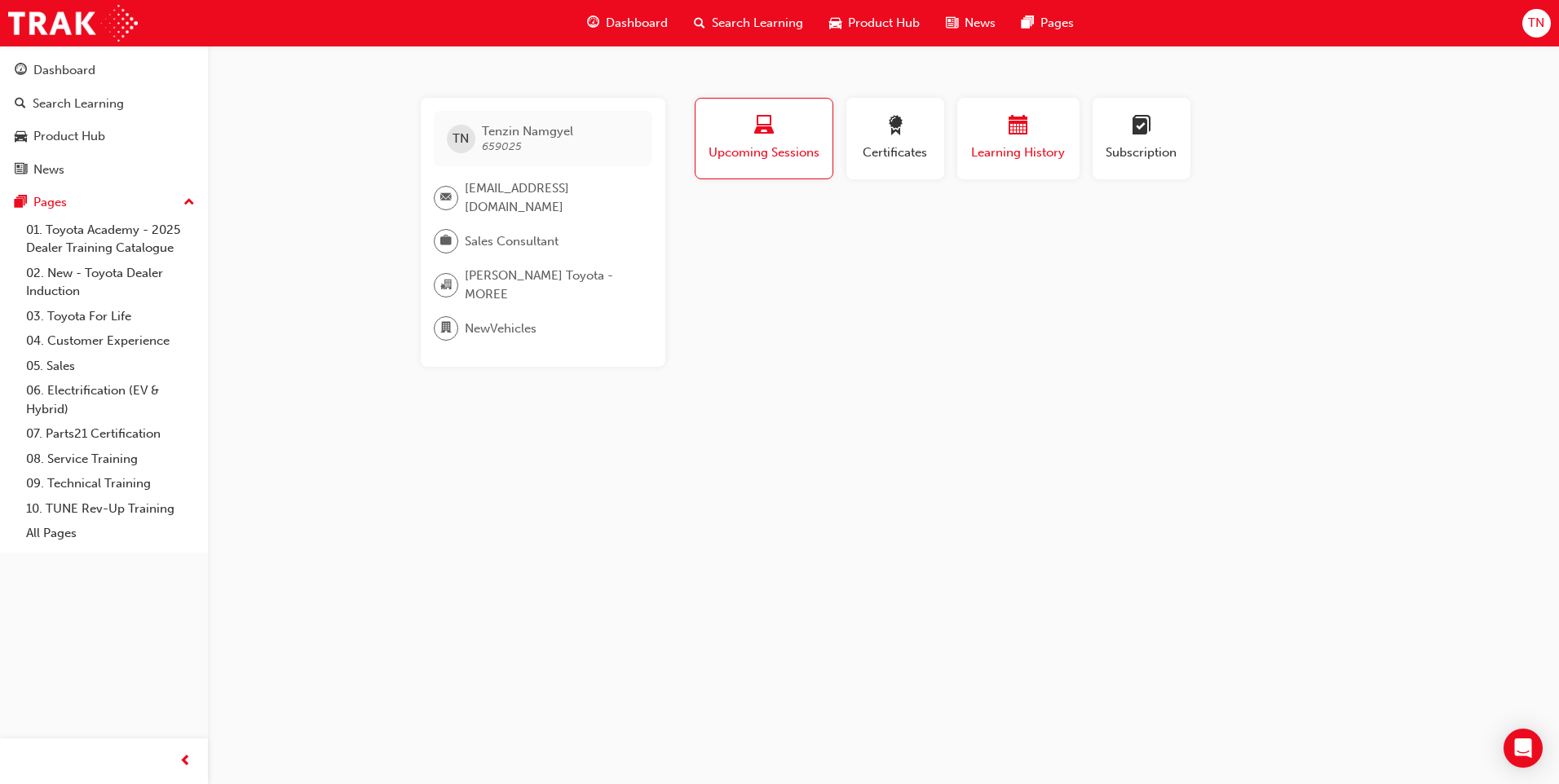
click at [918, 146] on span "Learning History" at bounding box center [1018, 153] width 98 height 19
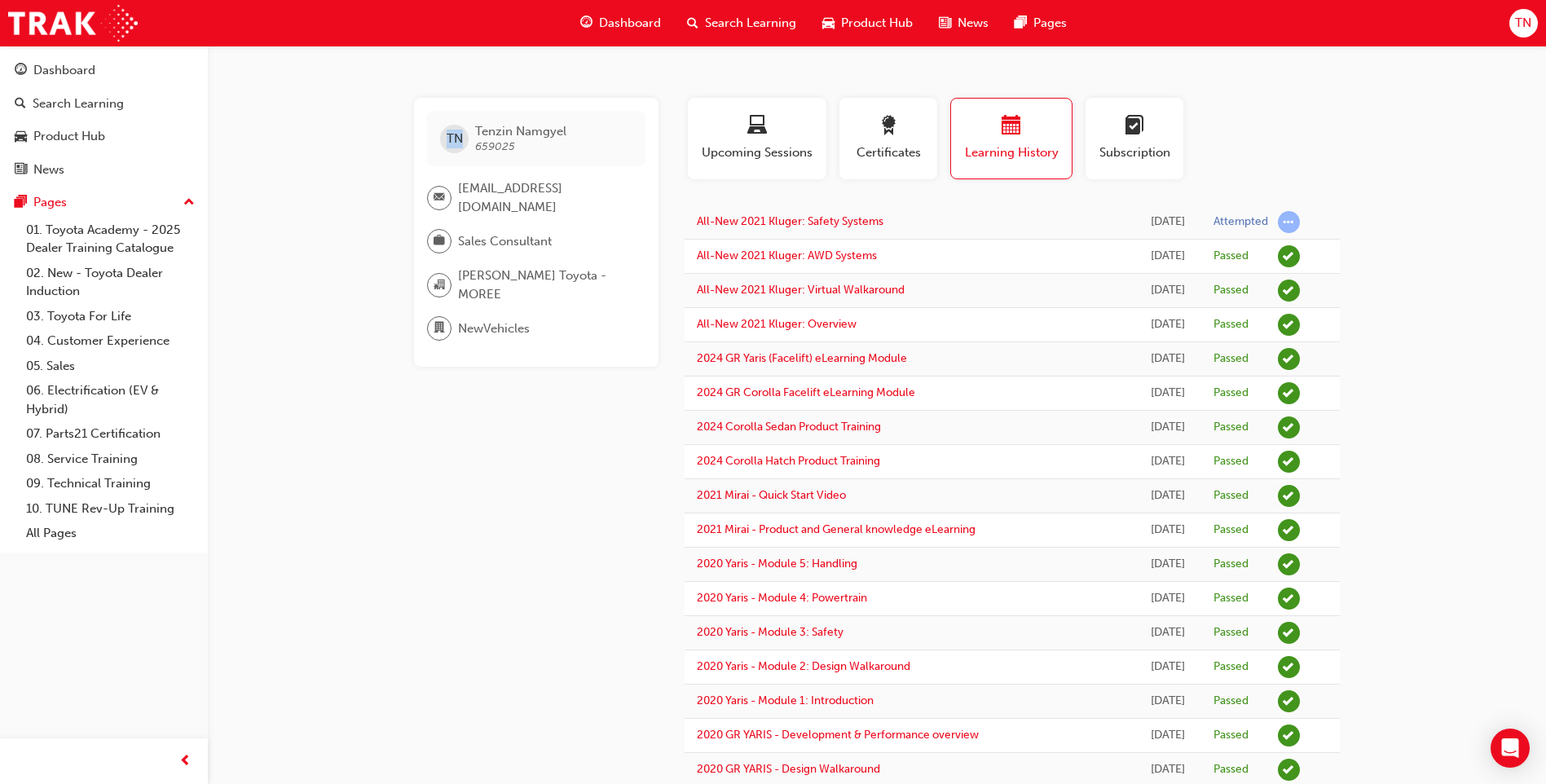
drag, startPoint x: 462, startPoint y: 131, endPoint x: 275, endPoint y: 141, distance: 187.3
drag, startPoint x: 275, startPoint y: 141, endPoint x: 285, endPoint y: 300, distance: 159.3
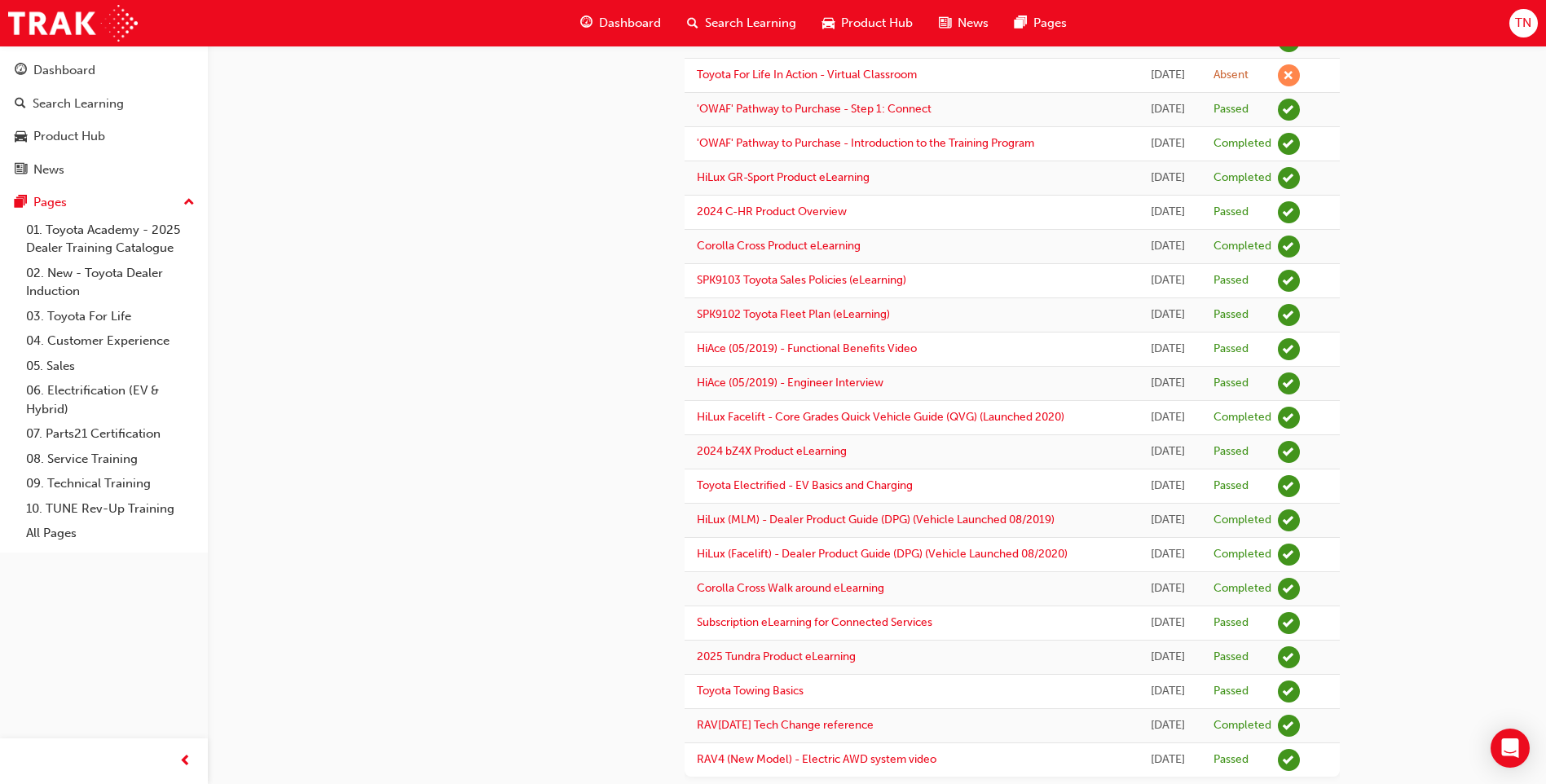
scroll to position [1227, 0]
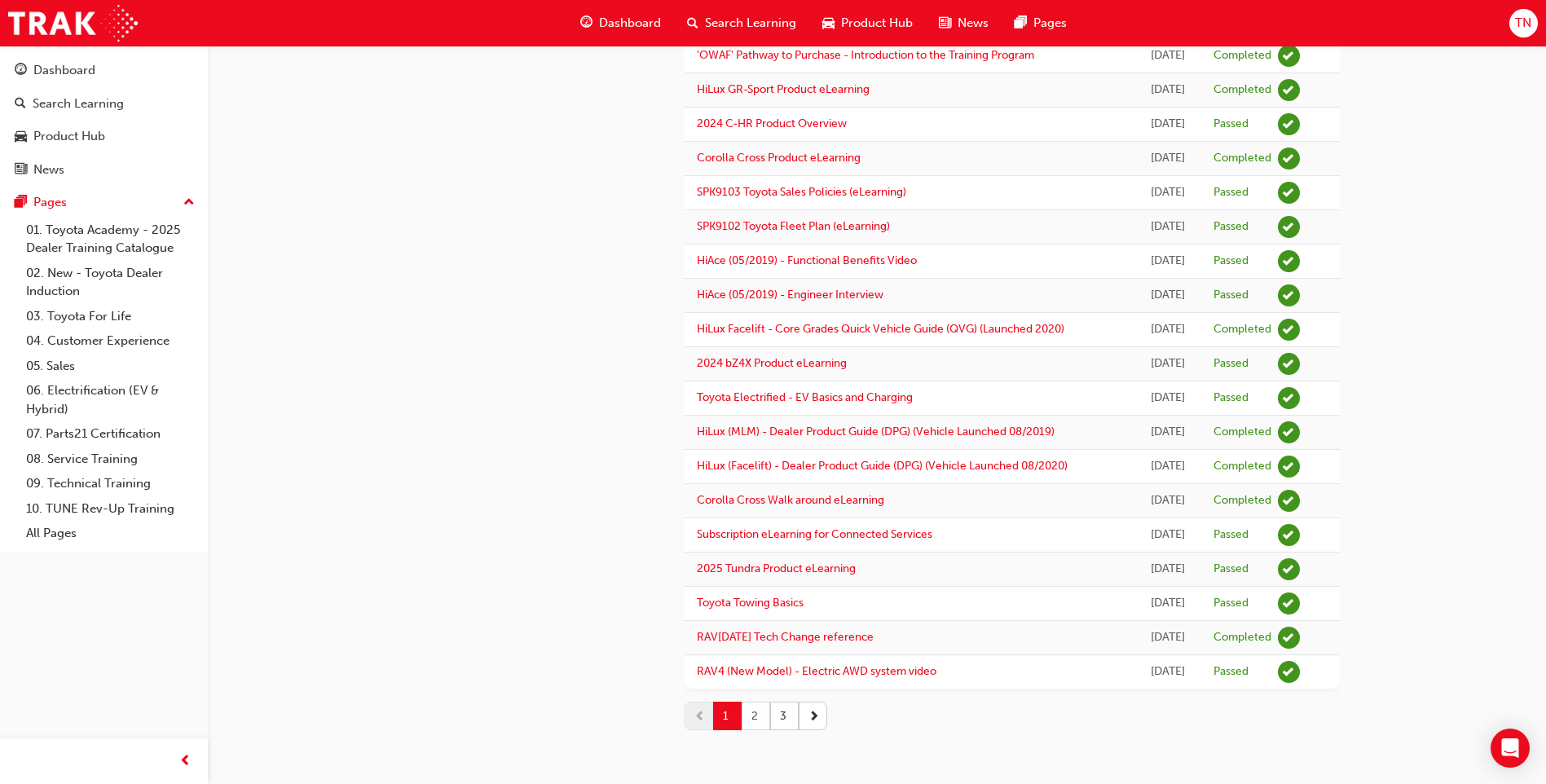
click at [755, 607] on button "2" at bounding box center [756, 715] width 28 height 28
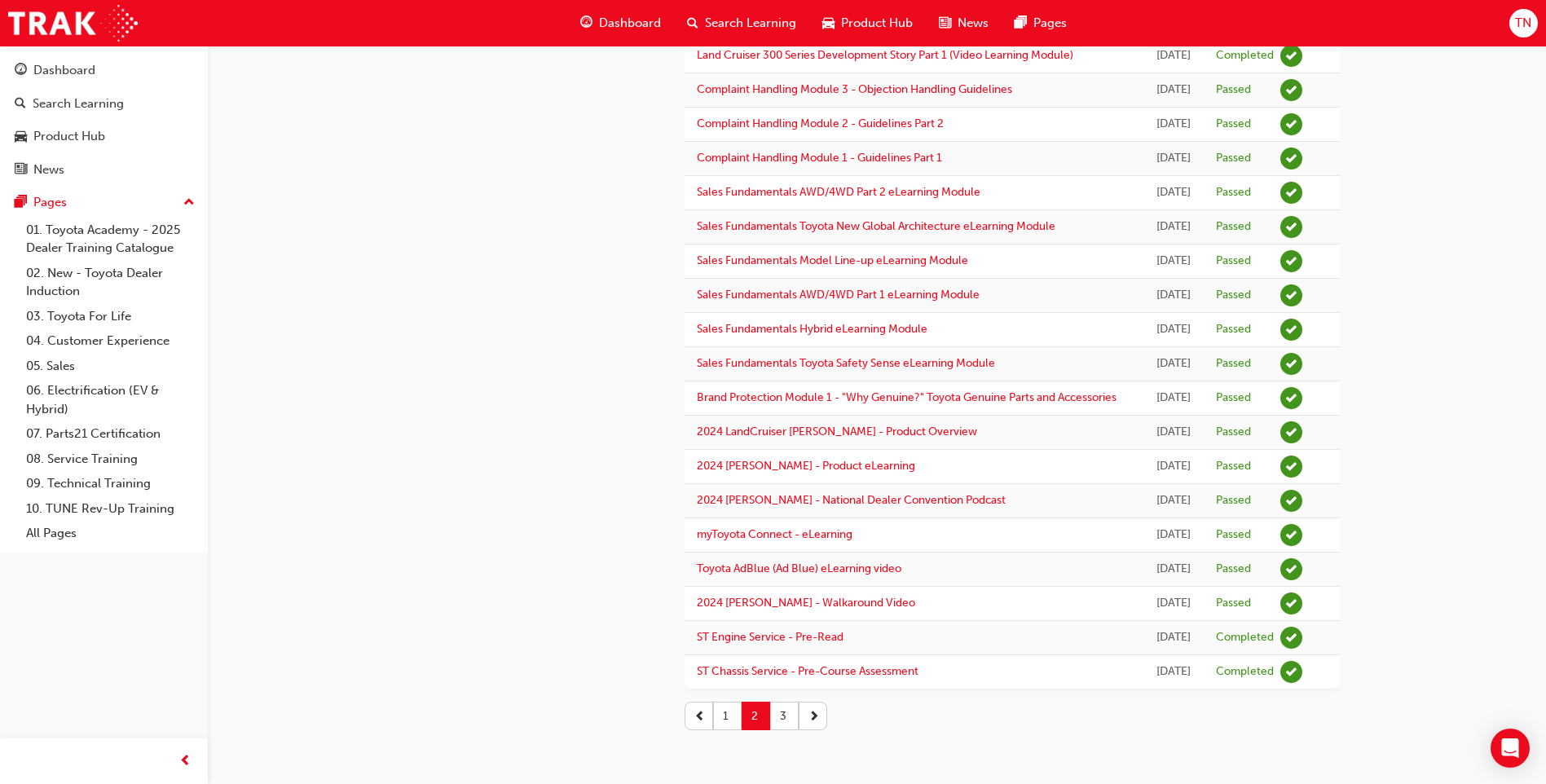
scroll to position [1696, 0]
click at [782, 607] on button "3" at bounding box center [784, 715] width 28 height 28
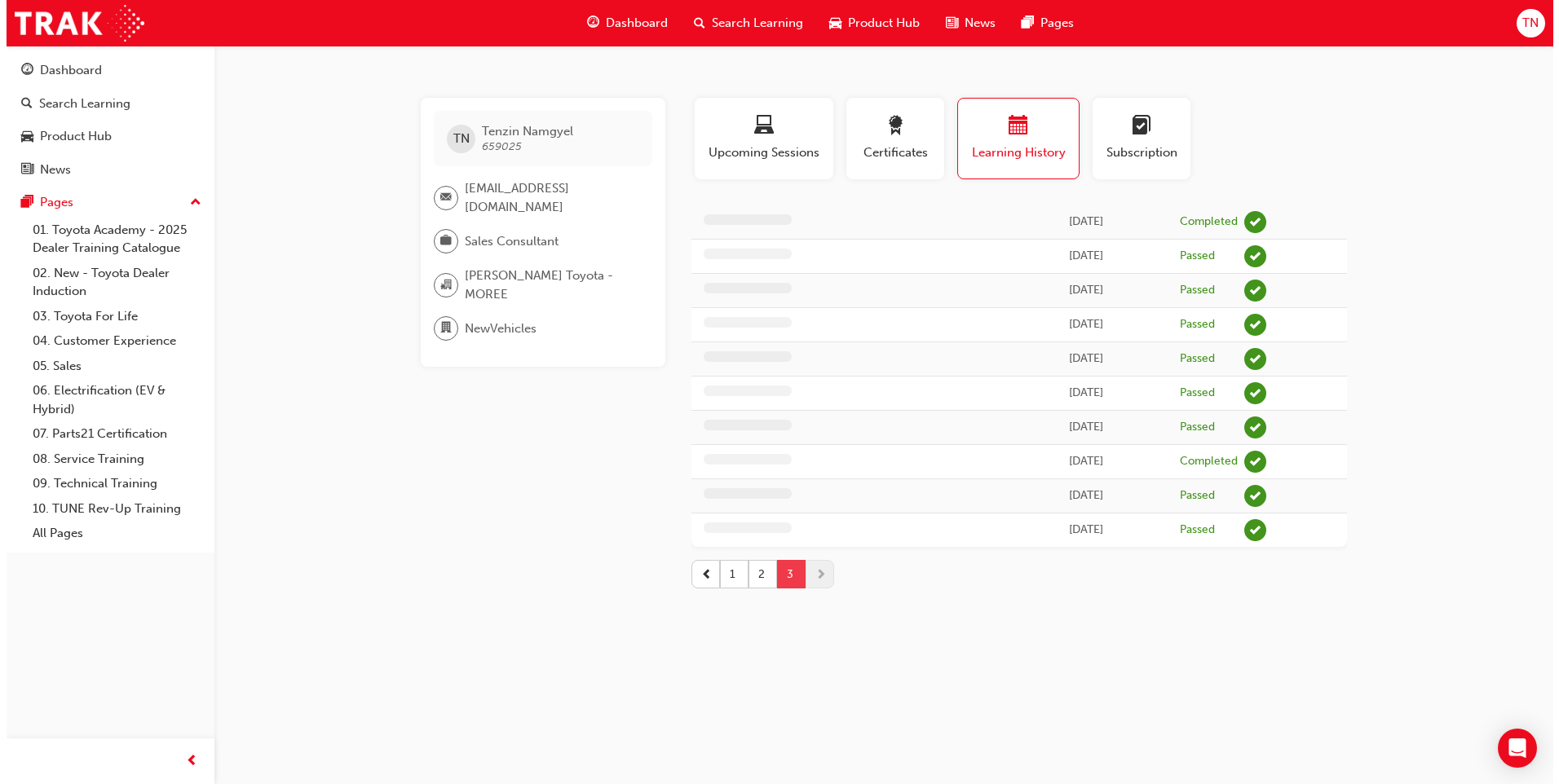
scroll to position [0, 0]
